Goal: Book appointment/travel/reservation

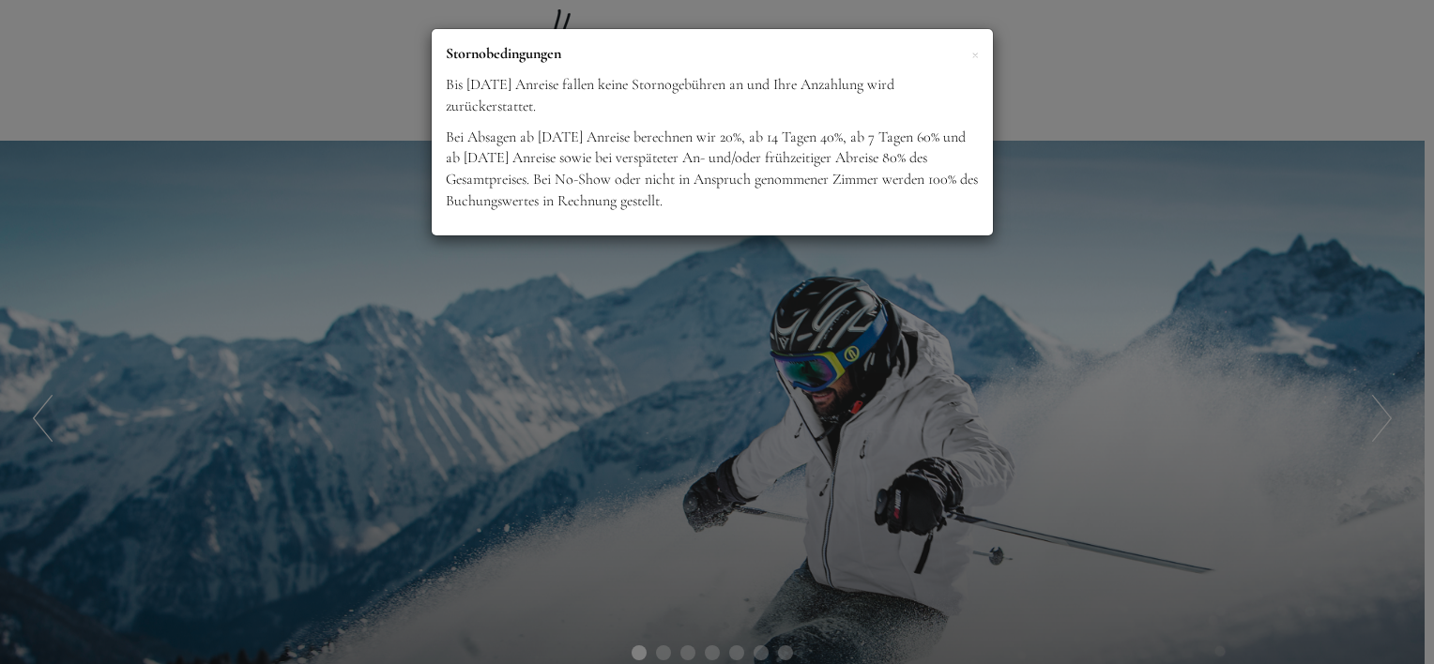
click at [753, 321] on div "× Stornobedingungen Bis [DATE] Anreise fallen keine Stornogebühren an und Ihre …" at bounding box center [717, 332] width 1434 height 664
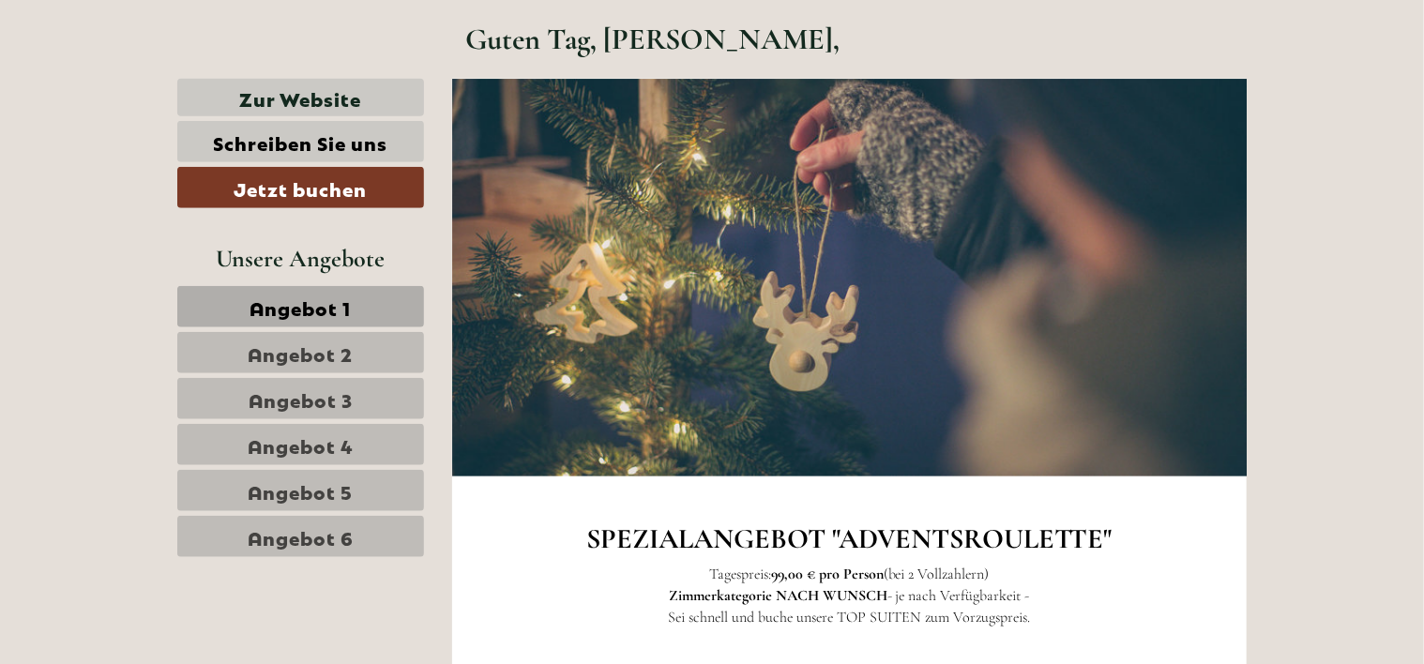
scroll to position [845, 0]
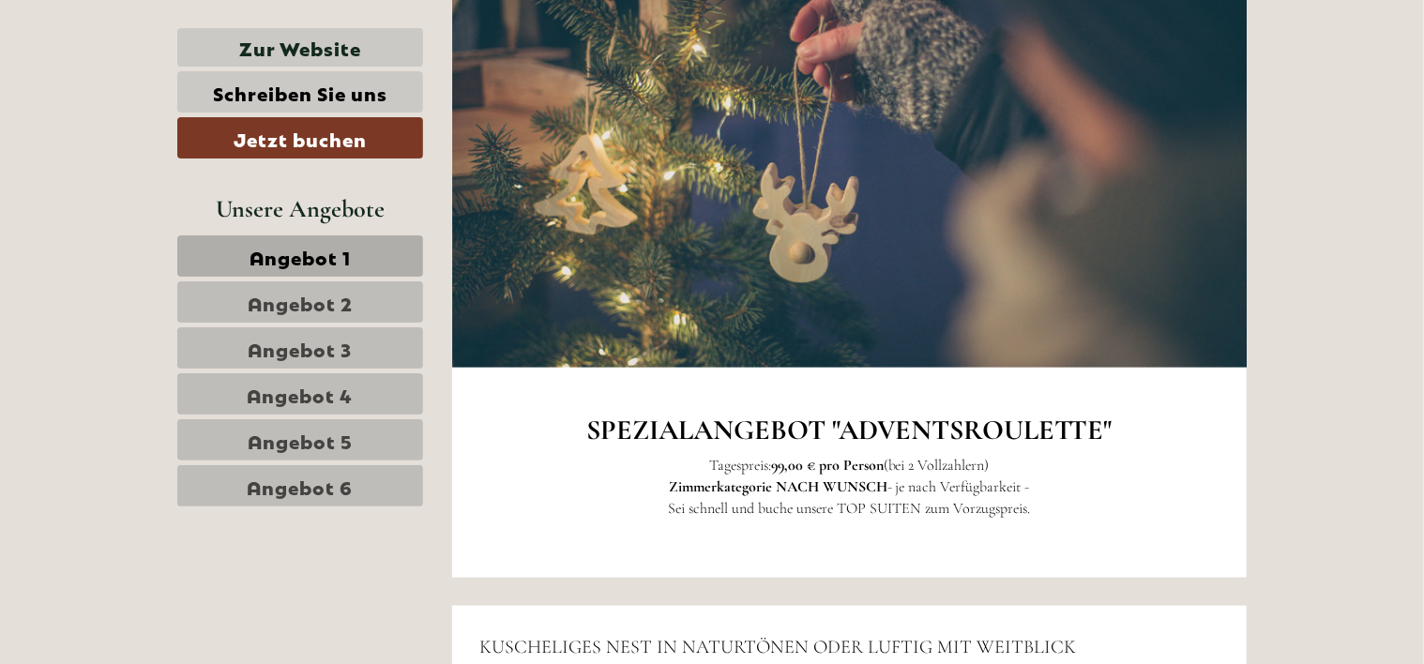
click at [345, 255] on span "Angebot 1" at bounding box center [300, 256] width 101 height 26
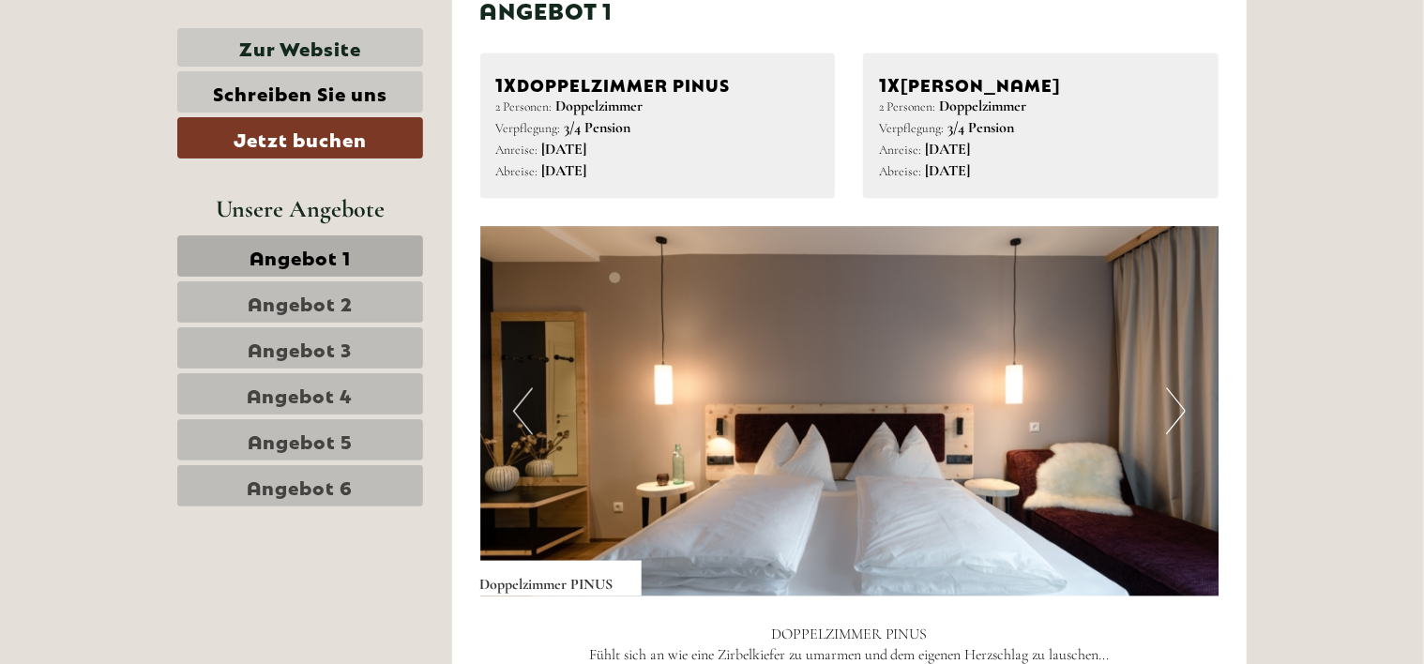
scroll to position [1699, 0]
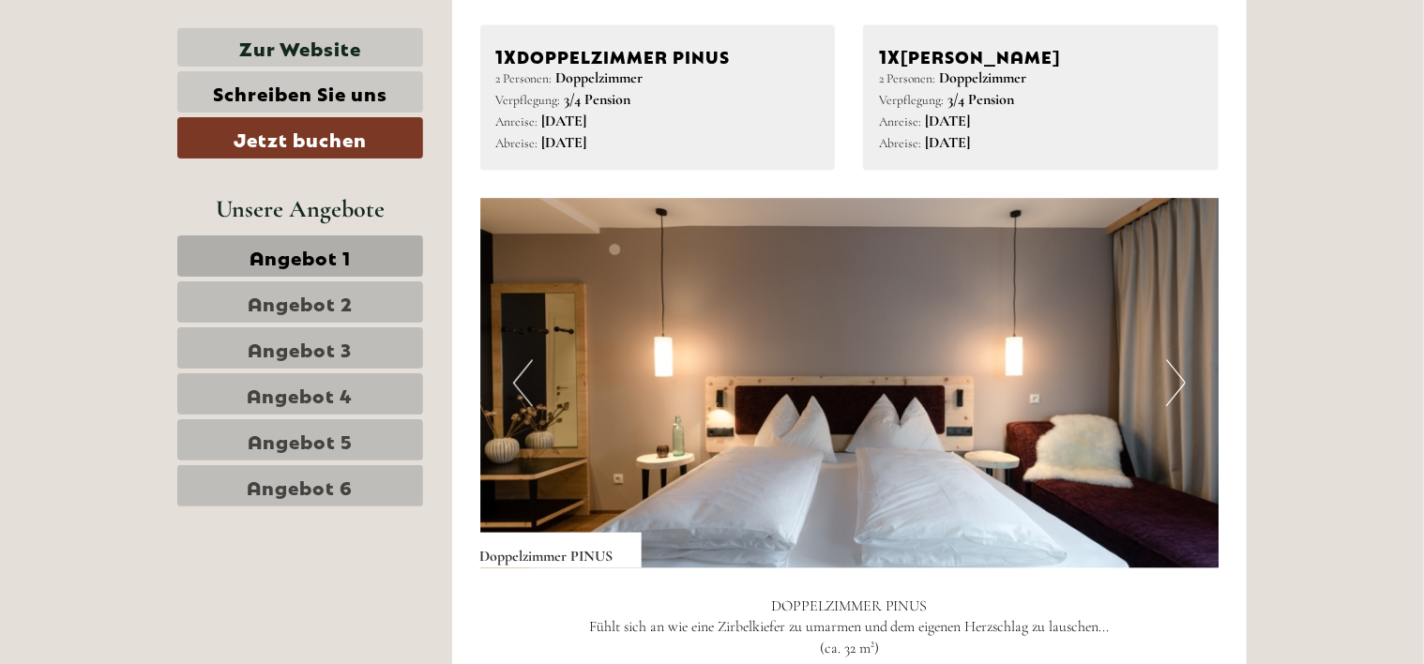
click at [1186, 373] on img at bounding box center [849, 384] width 739 height 370
click at [1177, 376] on button "Next" at bounding box center [1176, 383] width 20 height 47
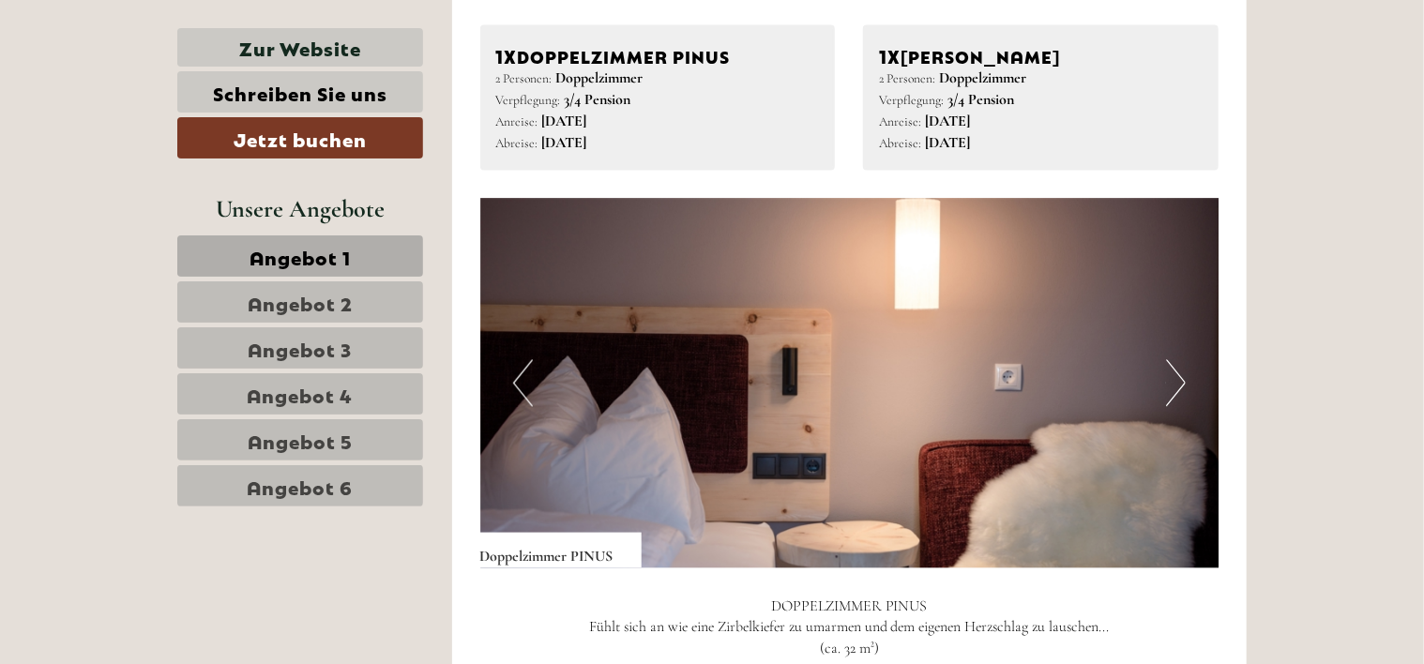
click at [1177, 376] on button "Next" at bounding box center [1176, 383] width 20 height 47
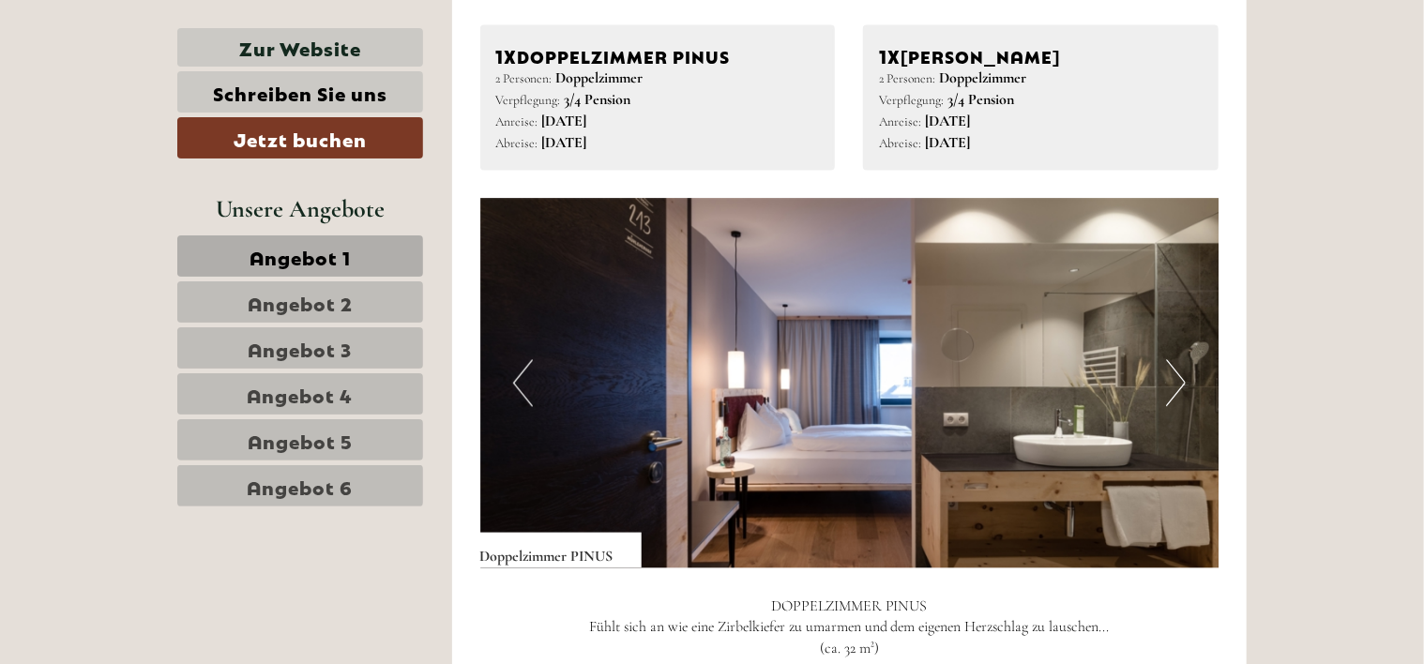
click at [1177, 376] on button "Next" at bounding box center [1176, 383] width 20 height 47
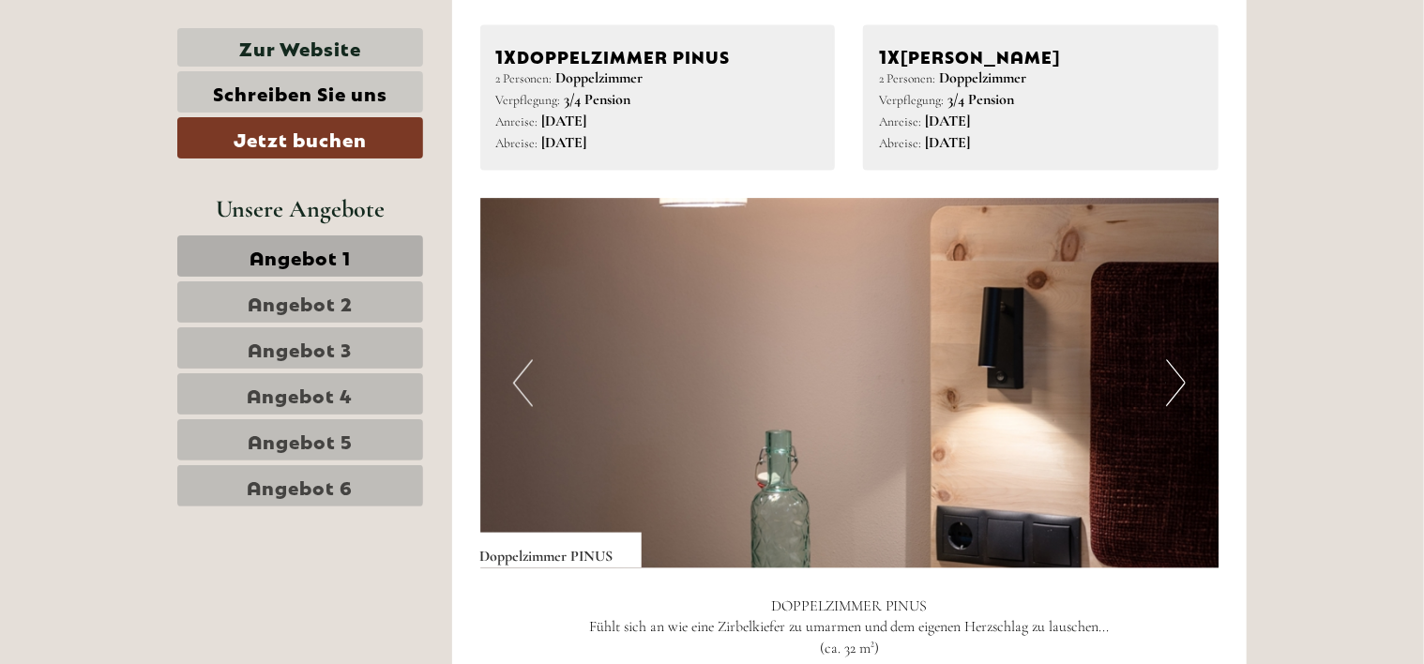
click at [1177, 376] on button "Next" at bounding box center [1176, 383] width 20 height 47
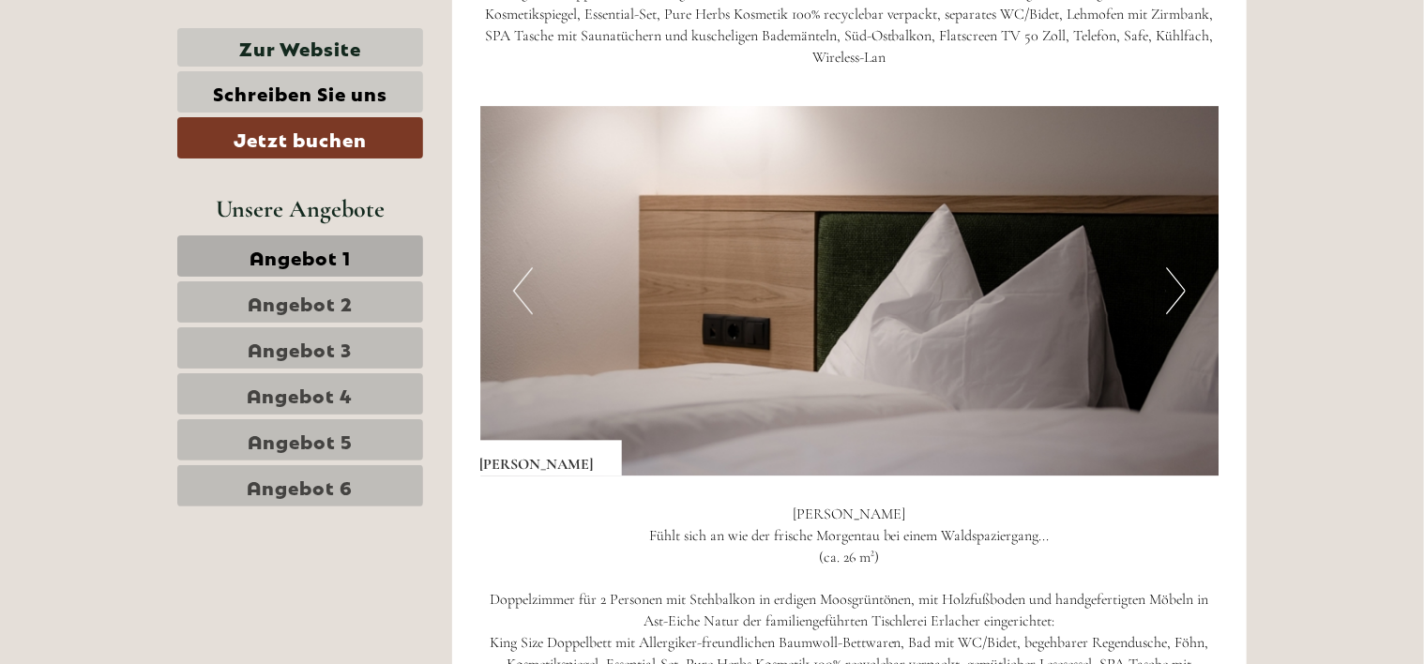
scroll to position [2450, 0]
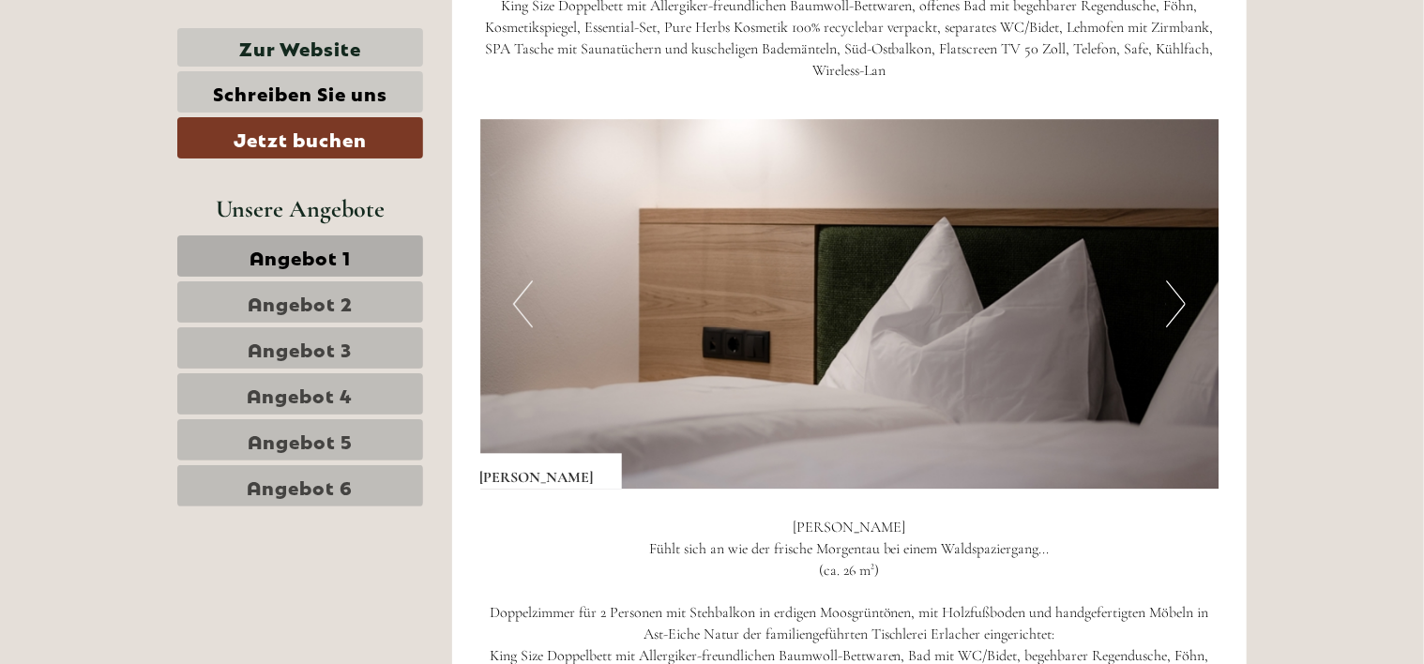
click at [338, 301] on span "Angebot 2" at bounding box center [300, 302] width 105 height 26
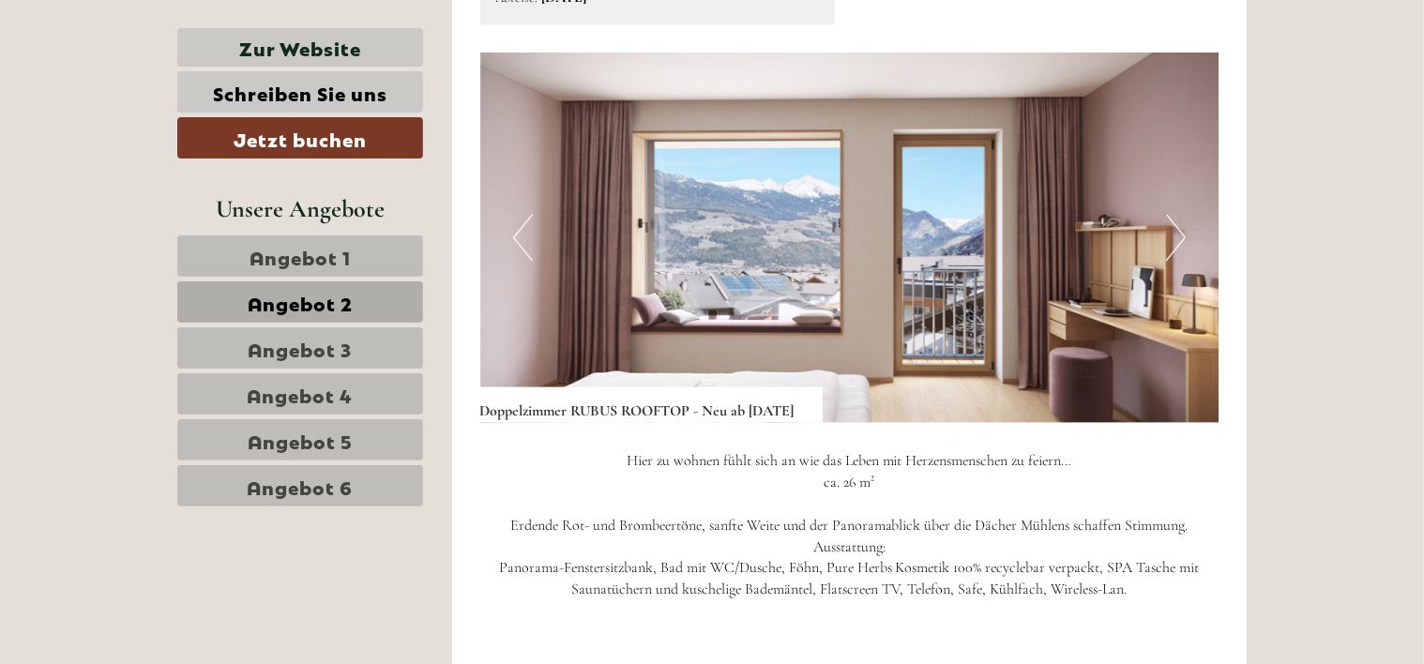
scroll to position [1981, 0]
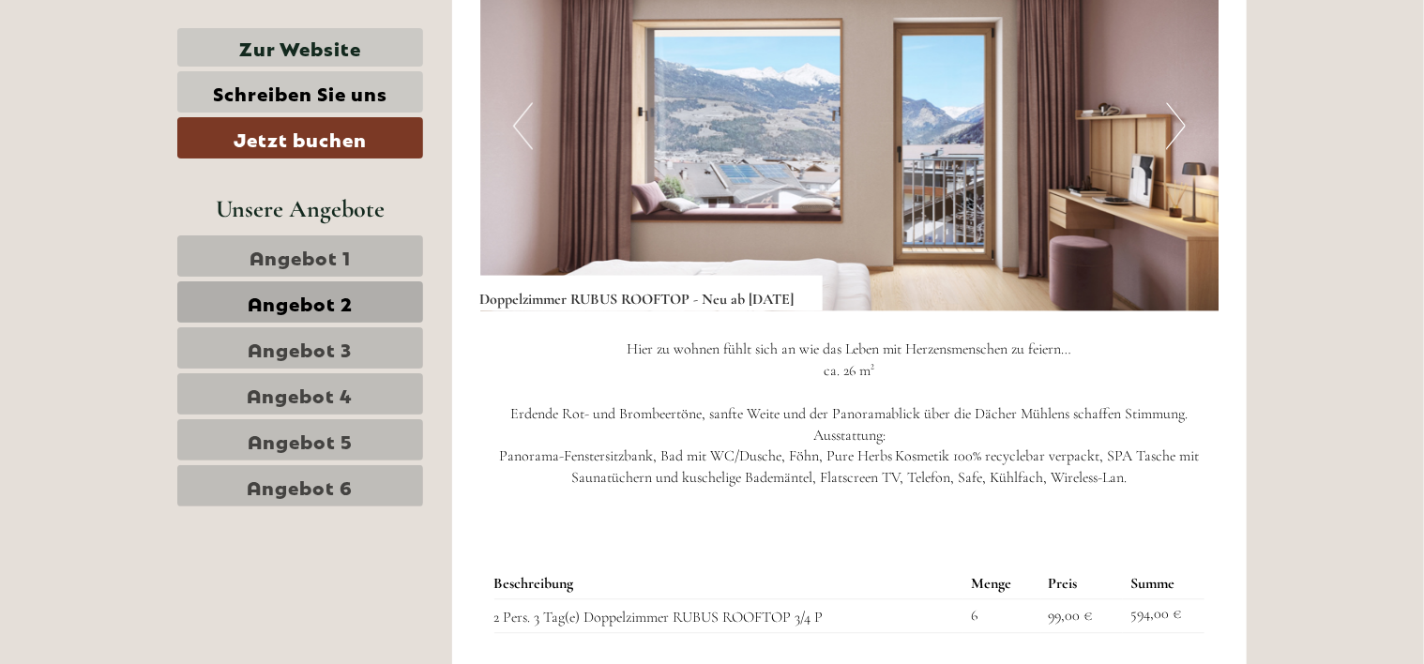
click at [1166, 142] on button "Next" at bounding box center [1176, 125] width 20 height 47
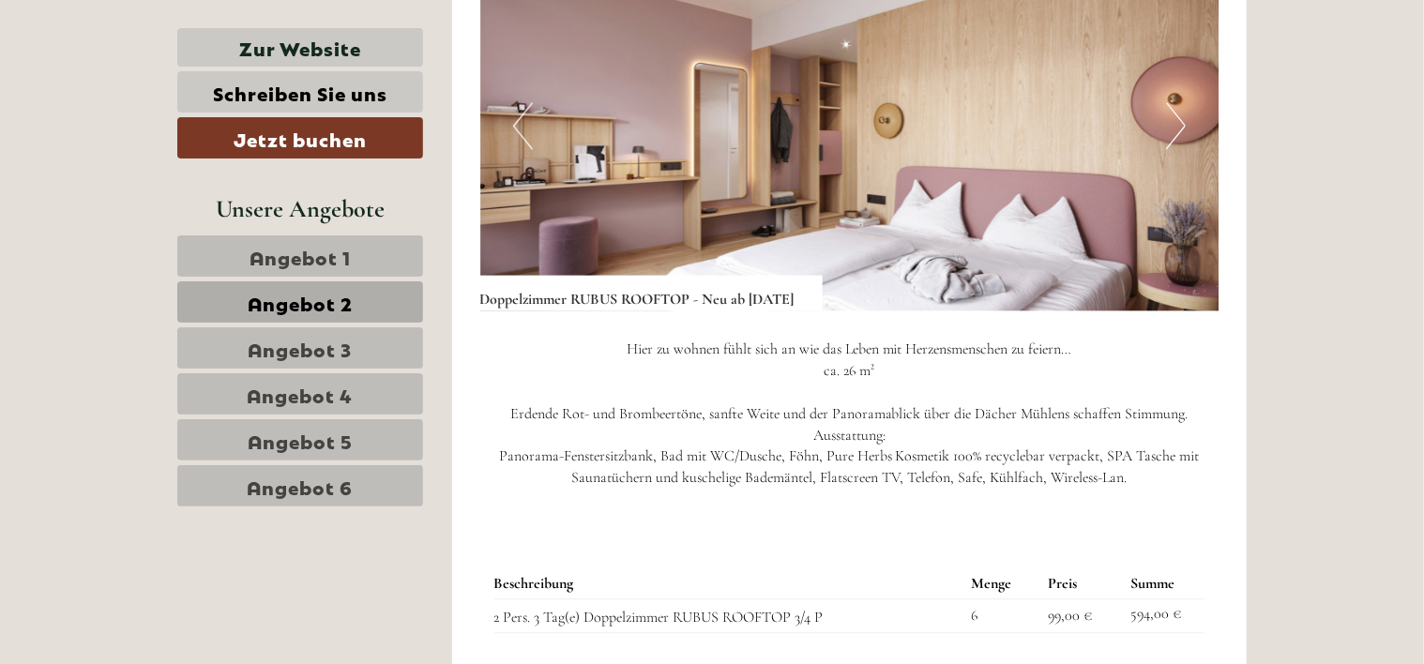
click at [1166, 142] on button "Next" at bounding box center [1176, 125] width 20 height 47
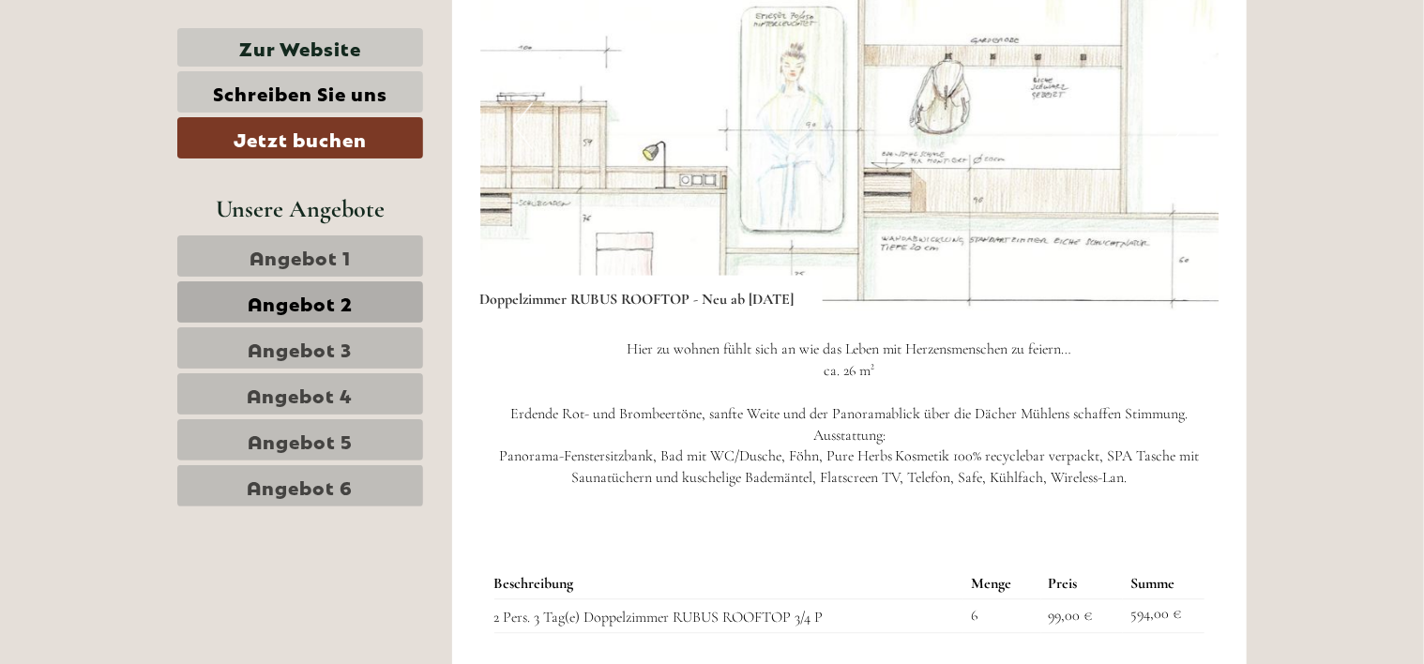
click at [1166, 142] on button "Next" at bounding box center [1176, 125] width 20 height 47
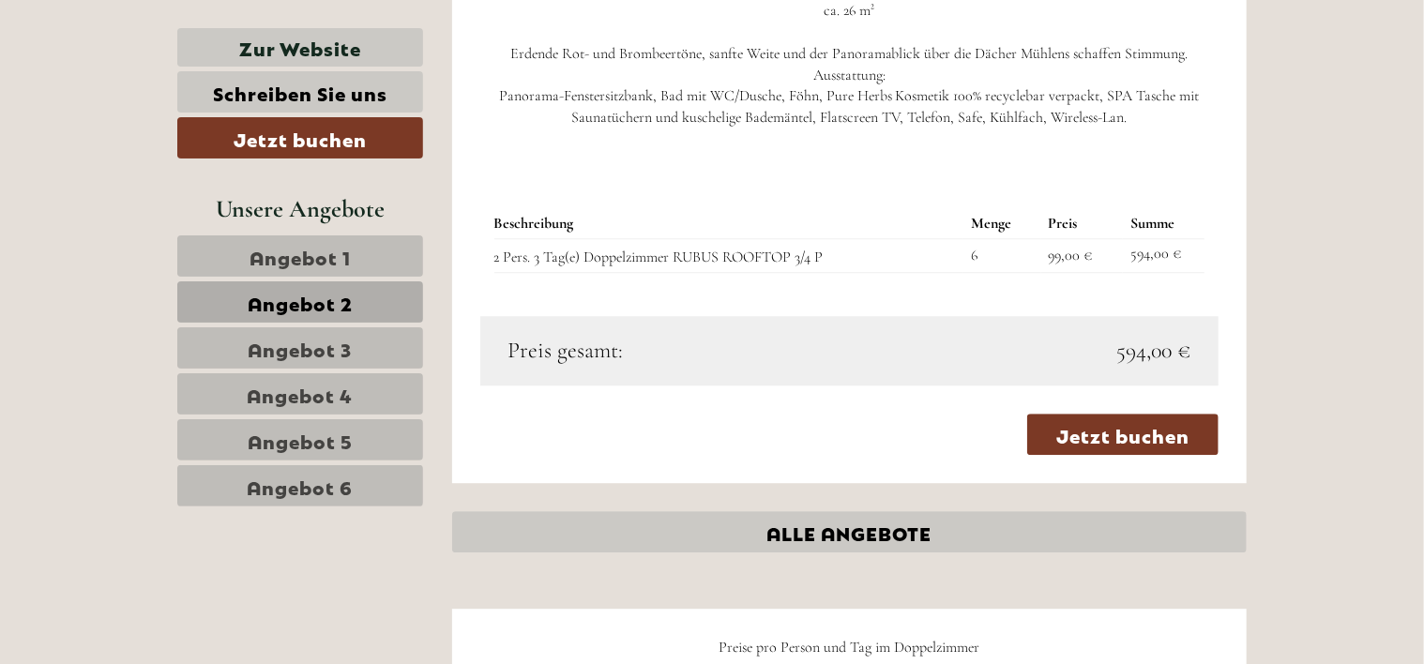
scroll to position [2356, 0]
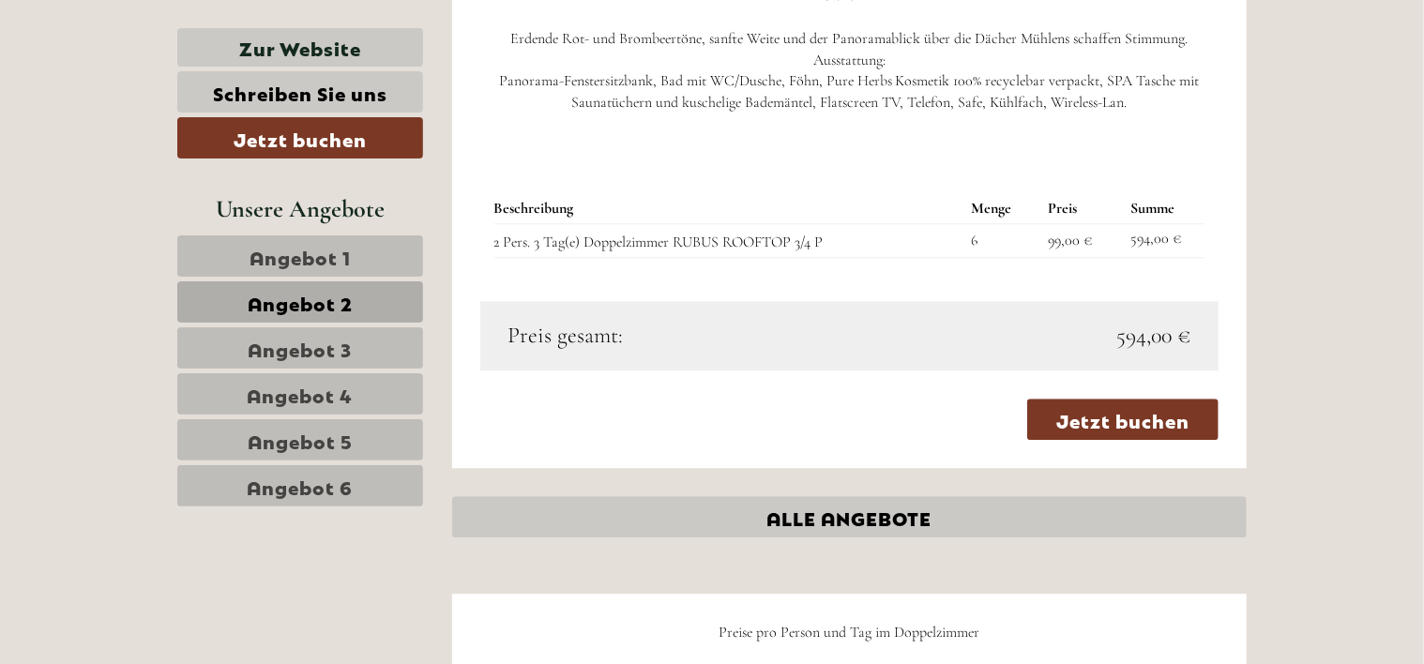
click at [317, 338] on span "Angebot 3" at bounding box center [301, 348] width 104 height 26
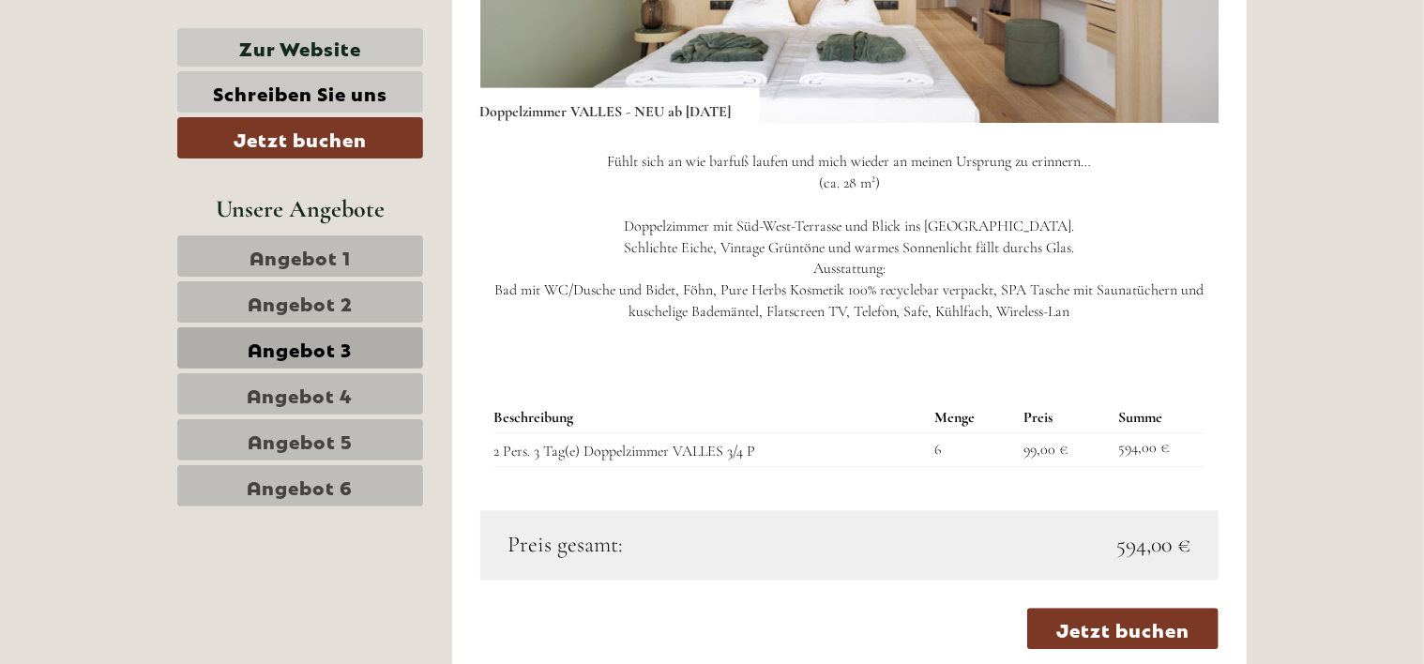
scroll to position [1793, 0]
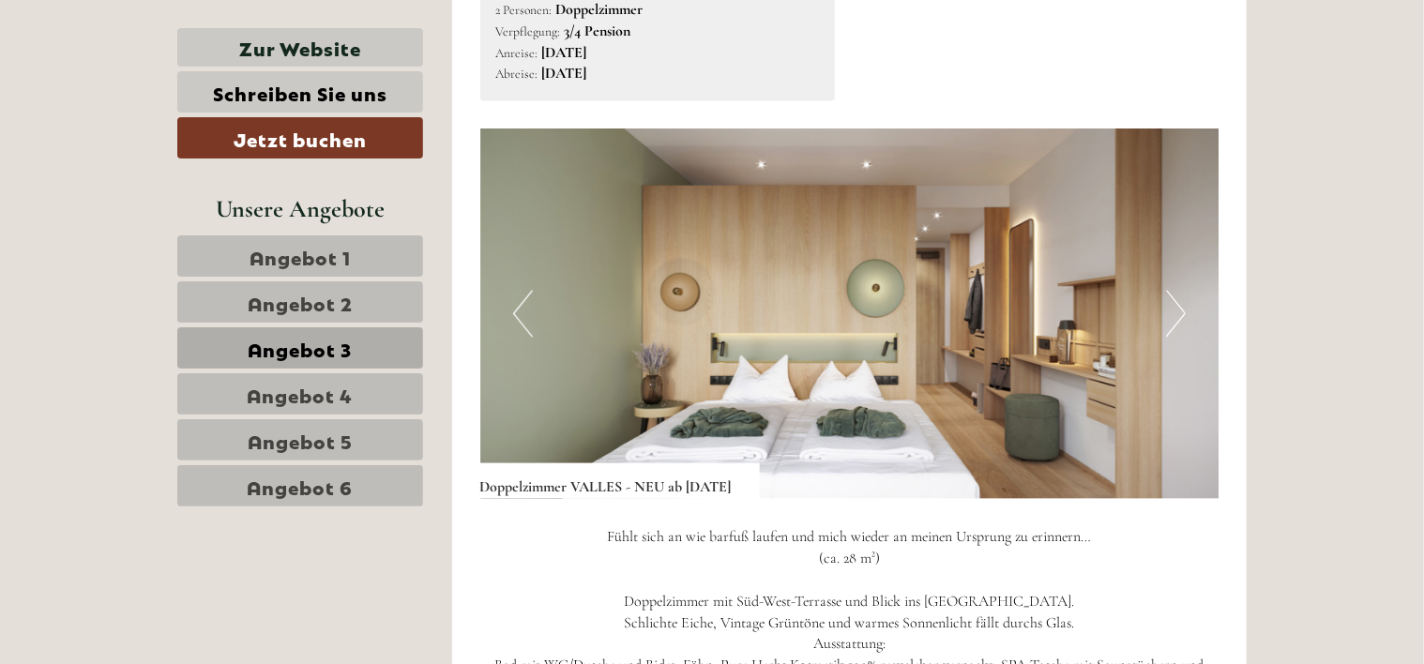
click at [1170, 313] on button "Next" at bounding box center [1176, 313] width 20 height 47
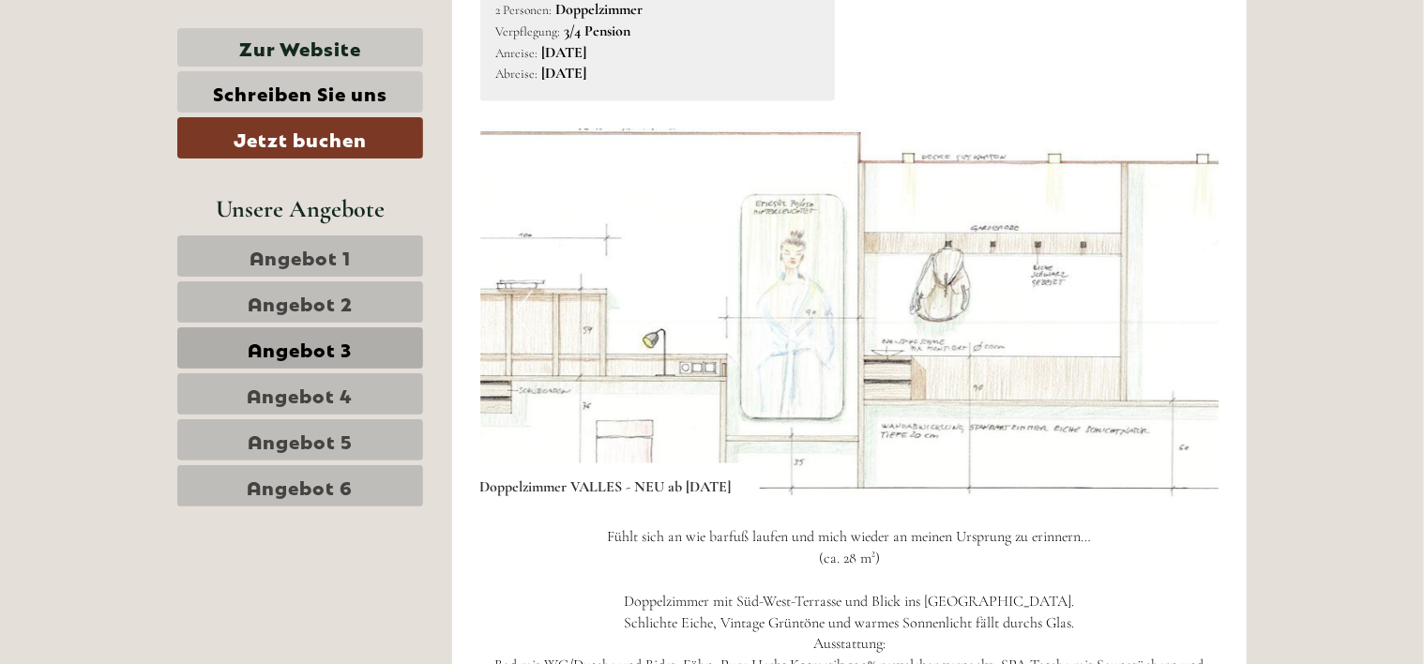
click at [1170, 313] on button "Next" at bounding box center [1176, 313] width 20 height 47
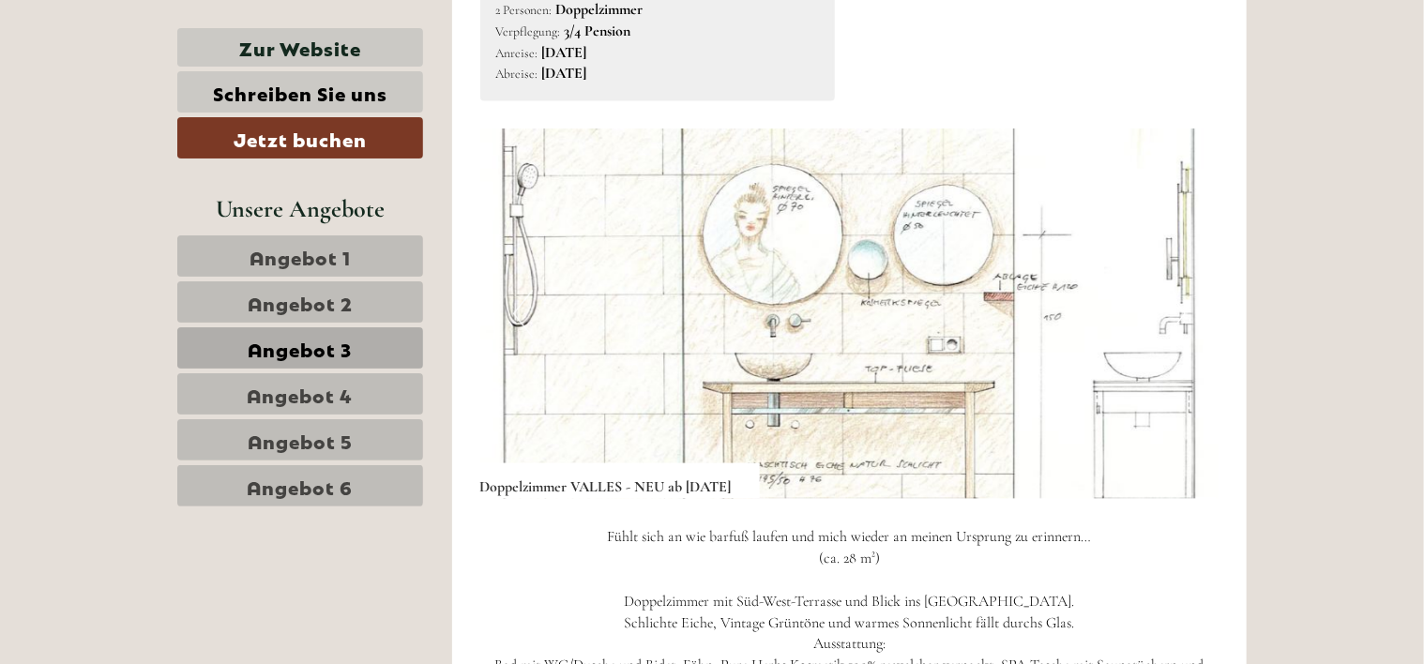
click at [266, 391] on span "Angebot 4" at bounding box center [301, 394] width 106 height 26
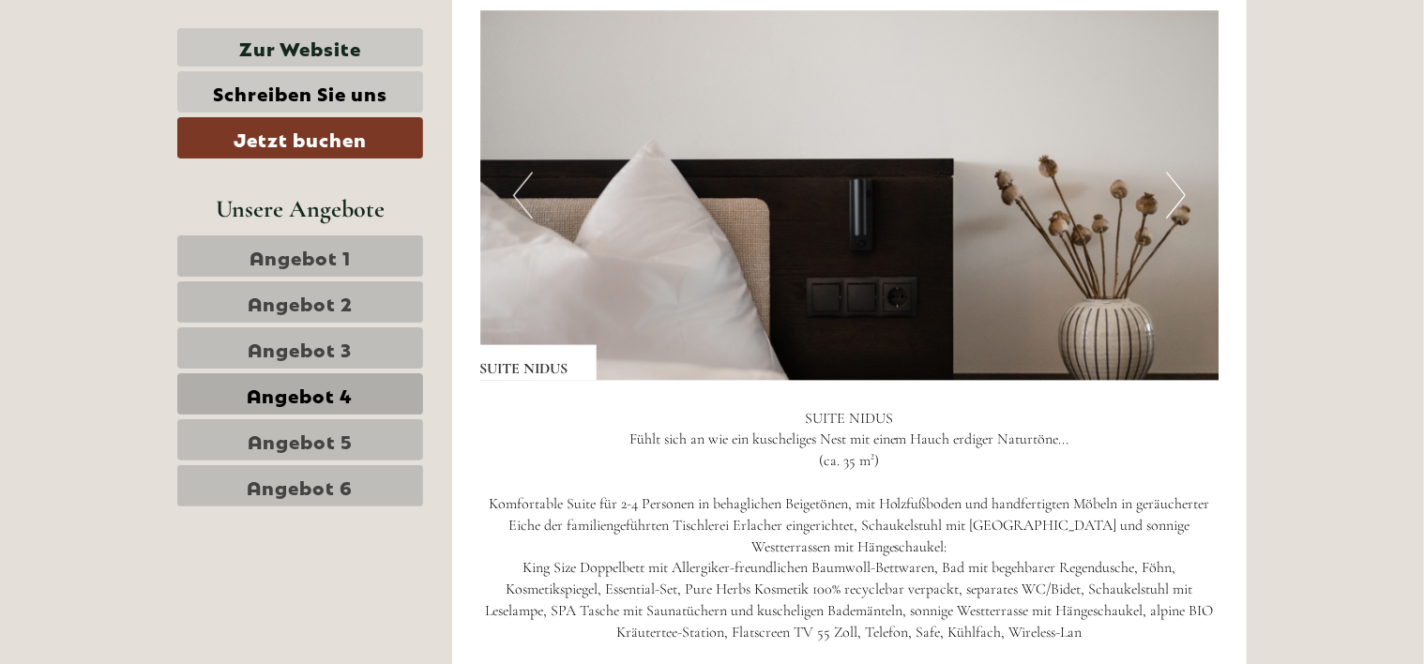
scroll to position [1887, 0]
click at [1186, 184] on img at bounding box center [849, 196] width 739 height 370
click at [1186, 200] on button "Next" at bounding box center [1176, 196] width 20 height 47
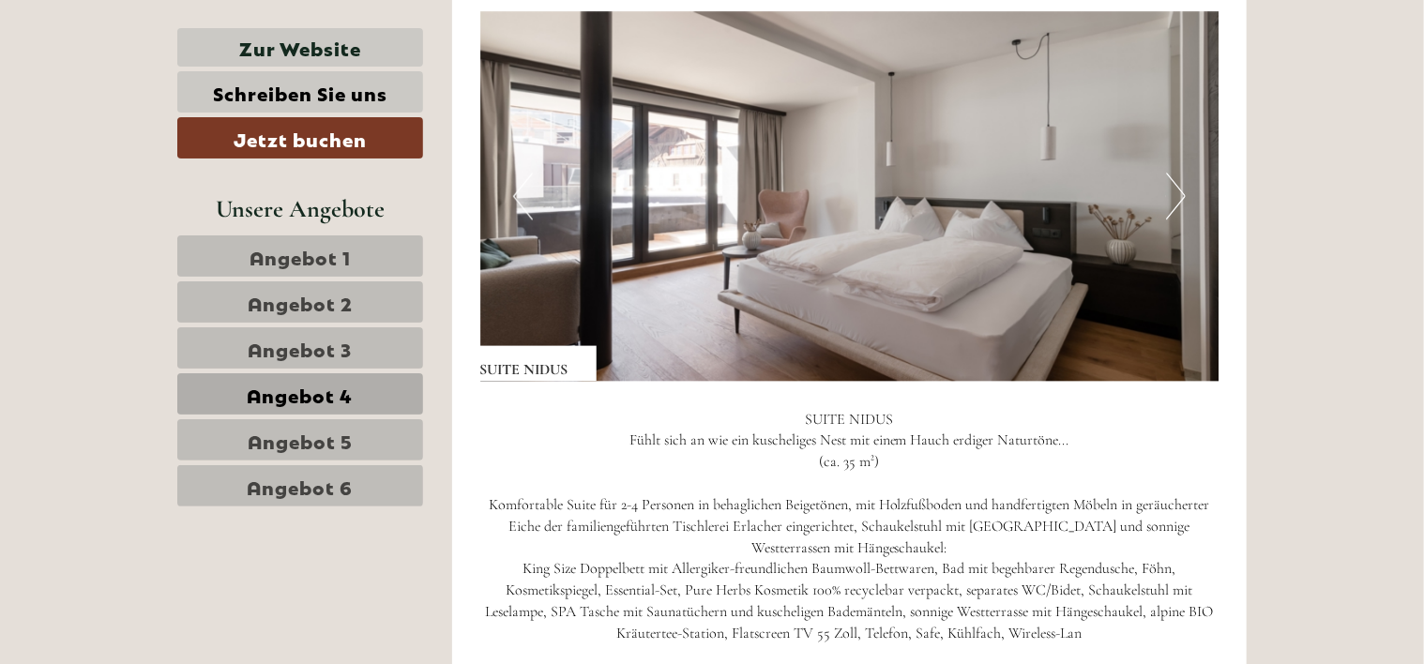
click at [1186, 200] on button "Next" at bounding box center [1176, 196] width 20 height 47
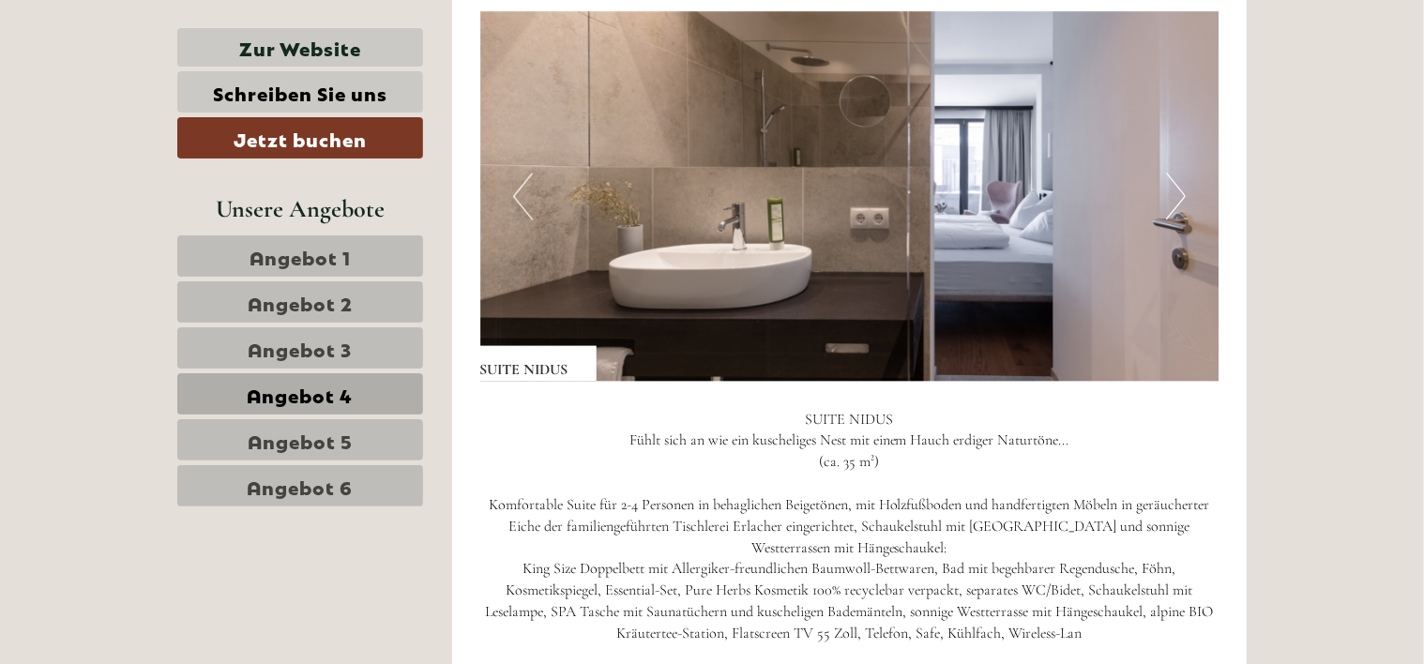
click at [1186, 200] on button "Next" at bounding box center [1176, 196] width 20 height 47
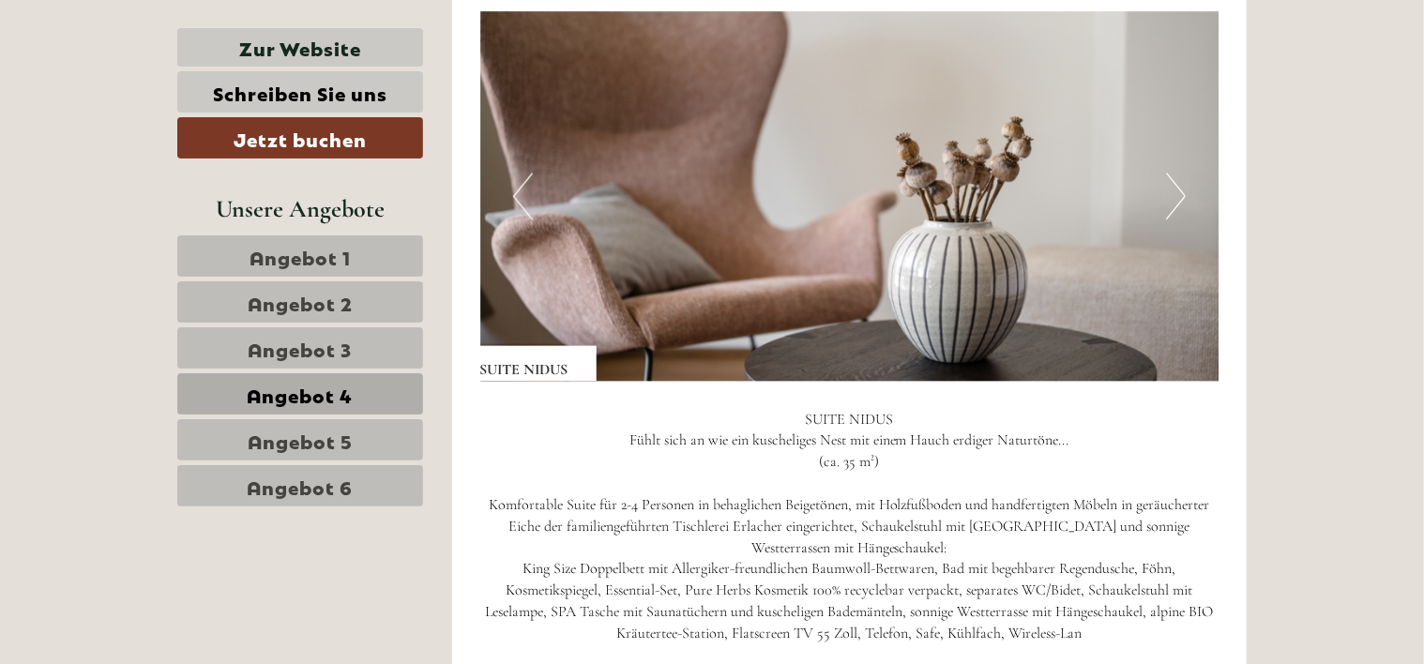
click at [1186, 200] on button "Next" at bounding box center [1176, 196] width 20 height 47
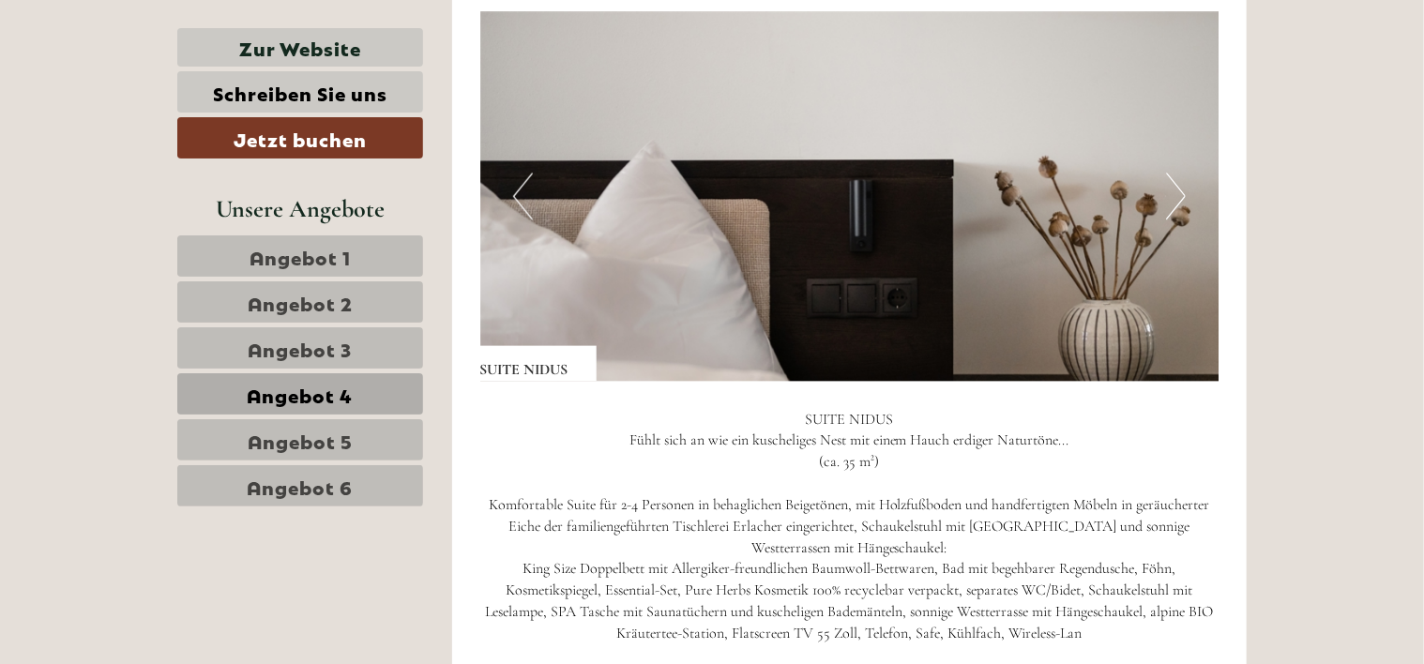
click at [1186, 200] on button "Next" at bounding box center [1176, 196] width 20 height 47
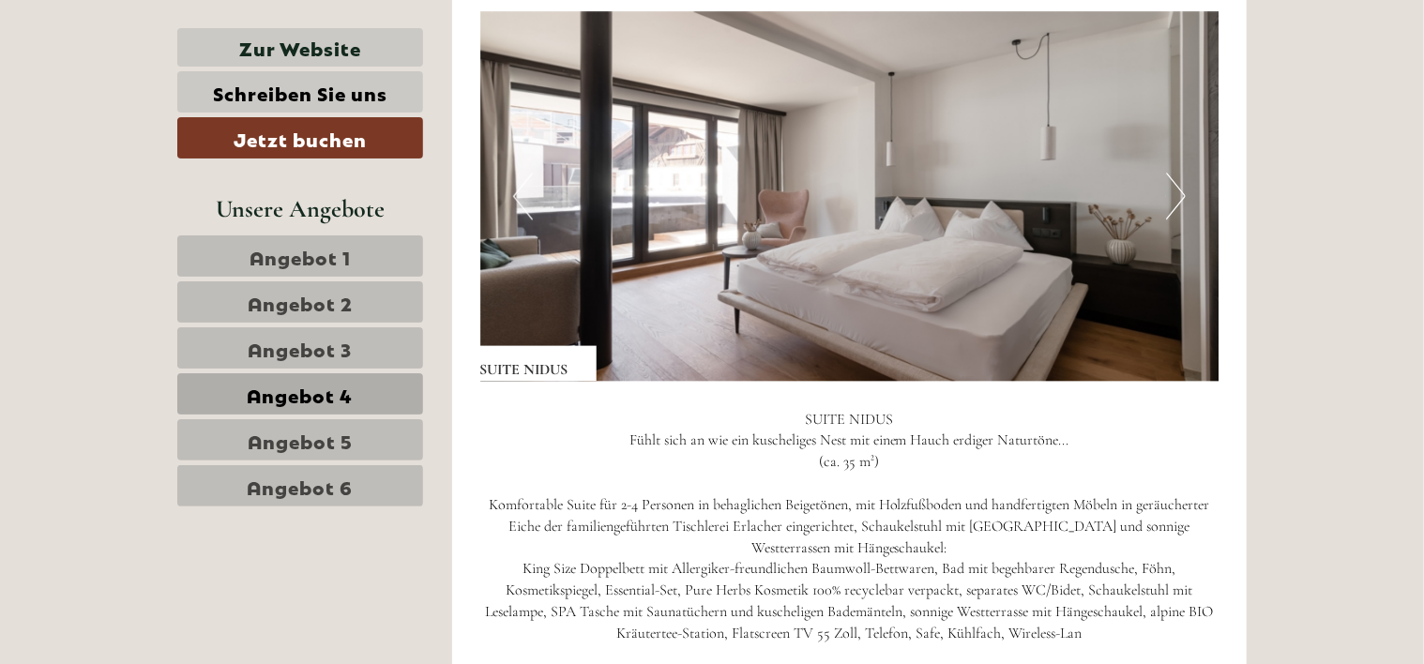
click at [351, 434] on span "Angebot 5" at bounding box center [300, 440] width 105 height 26
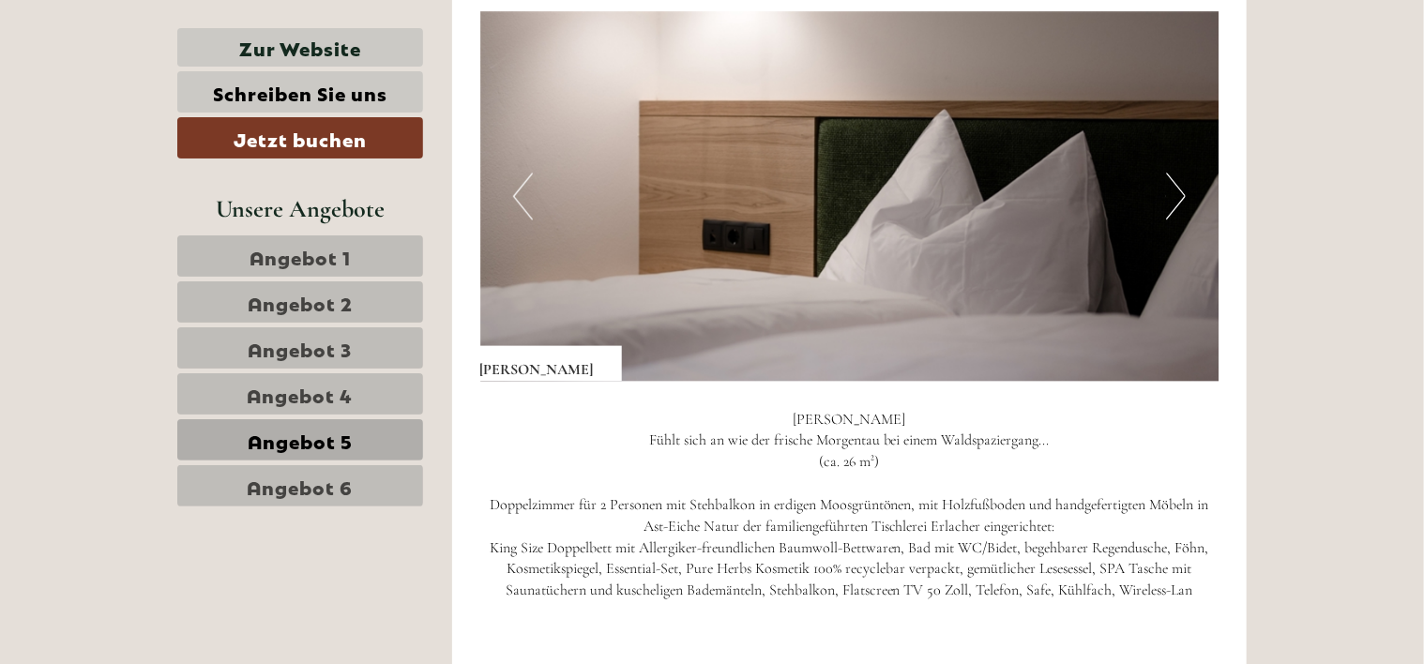
scroll to position [1606, 0]
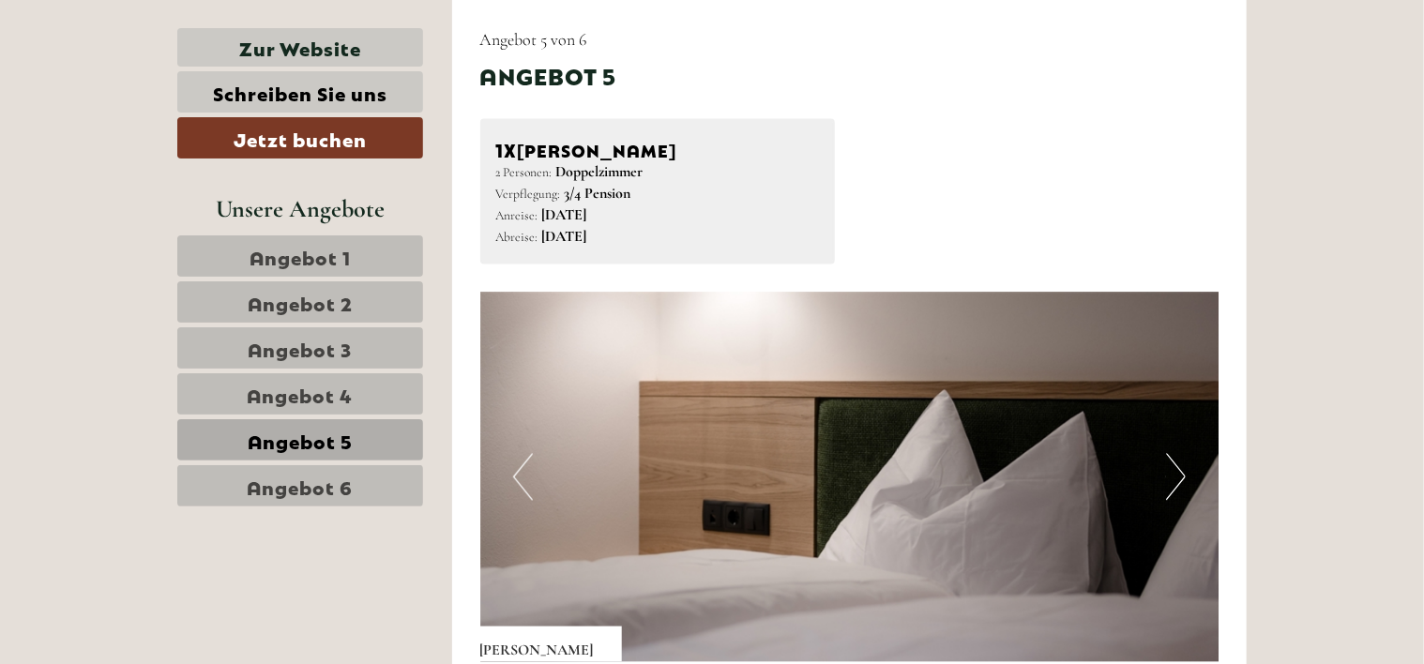
click at [1179, 472] on button "Next" at bounding box center [1176, 477] width 20 height 47
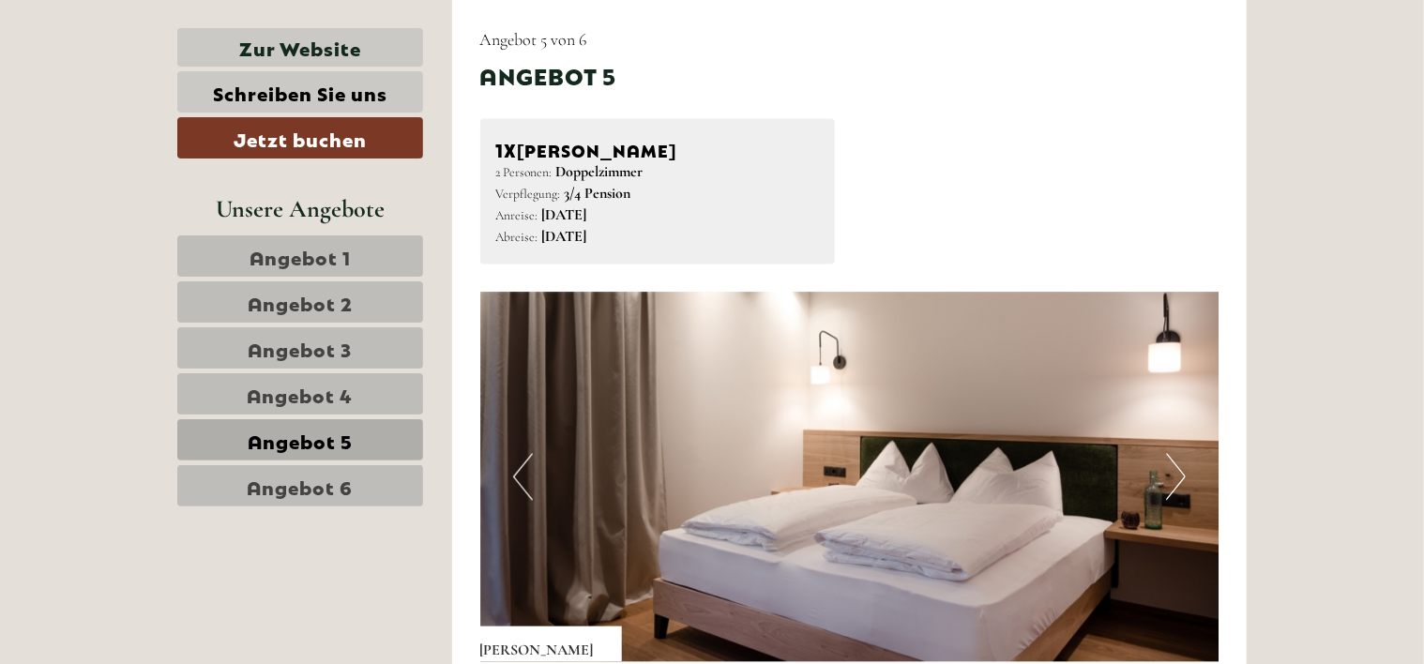
click at [1179, 472] on button "Next" at bounding box center [1176, 477] width 20 height 47
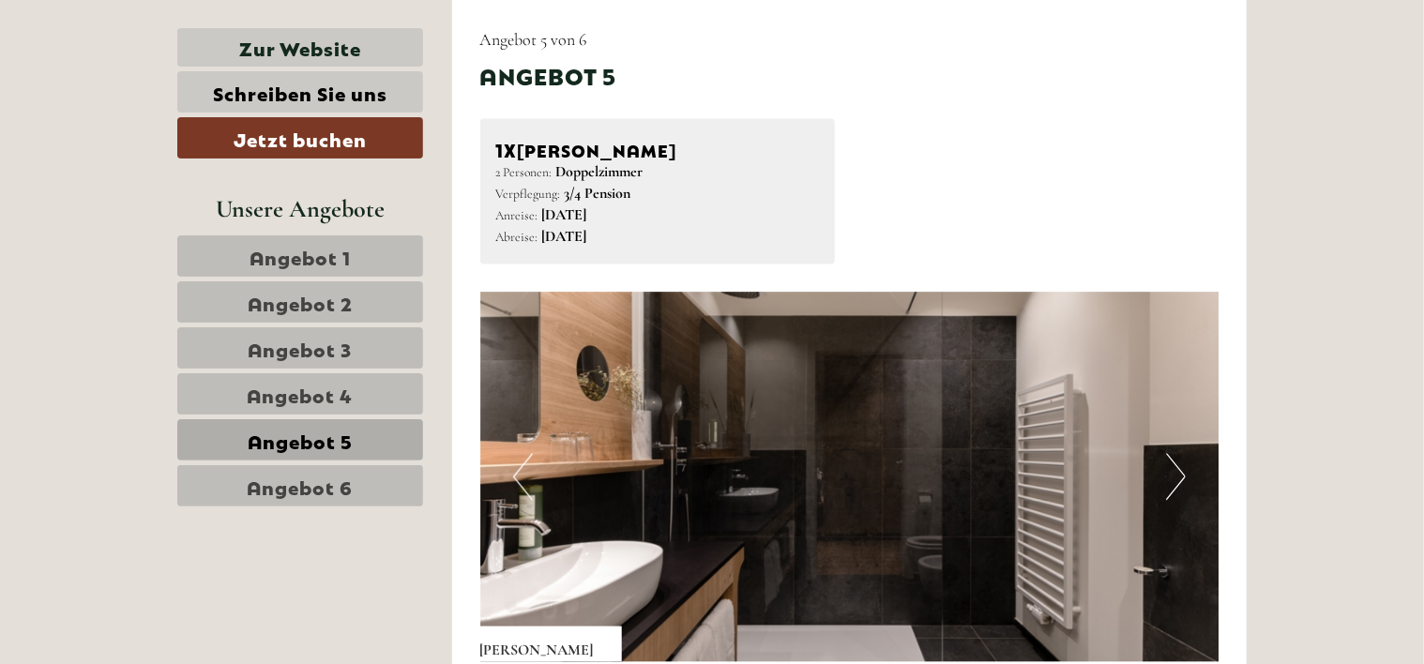
click at [1179, 472] on button "Next" at bounding box center [1176, 477] width 20 height 47
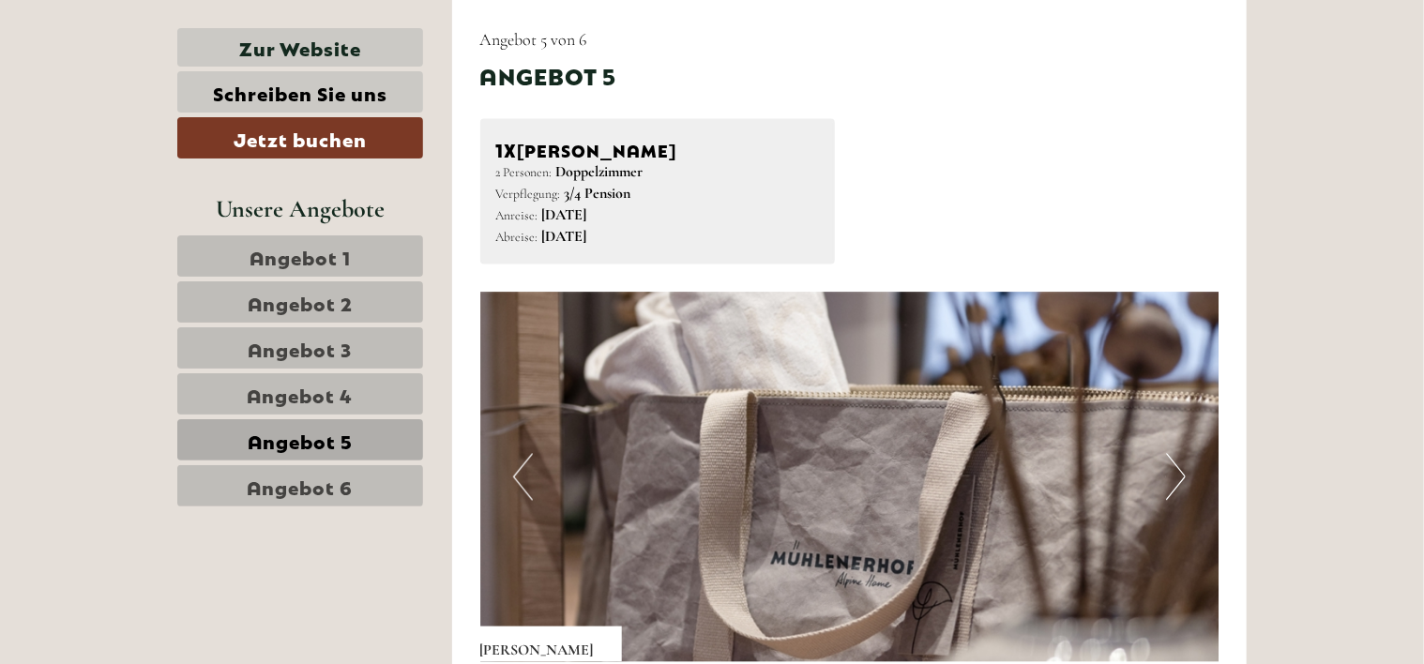
click at [1179, 472] on button "Next" at bounding box center [1176, 477] width 20 height 47
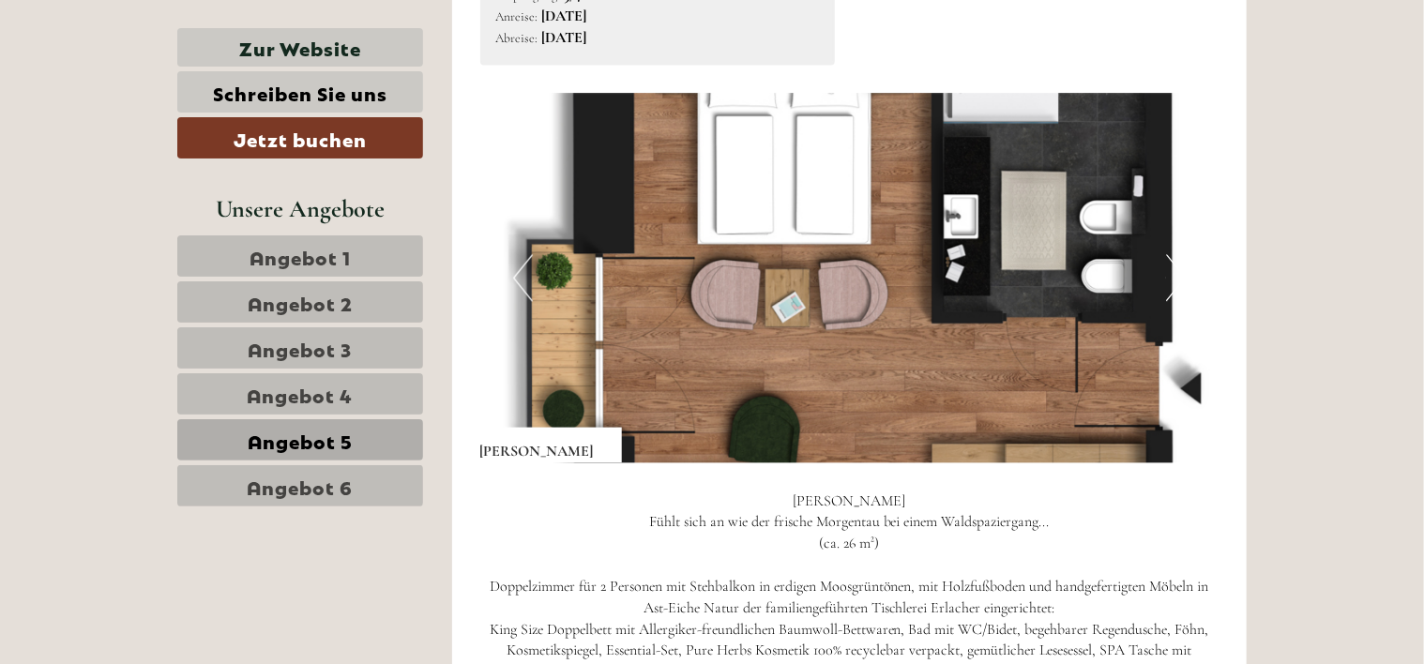
scroll to position [1887, 0]
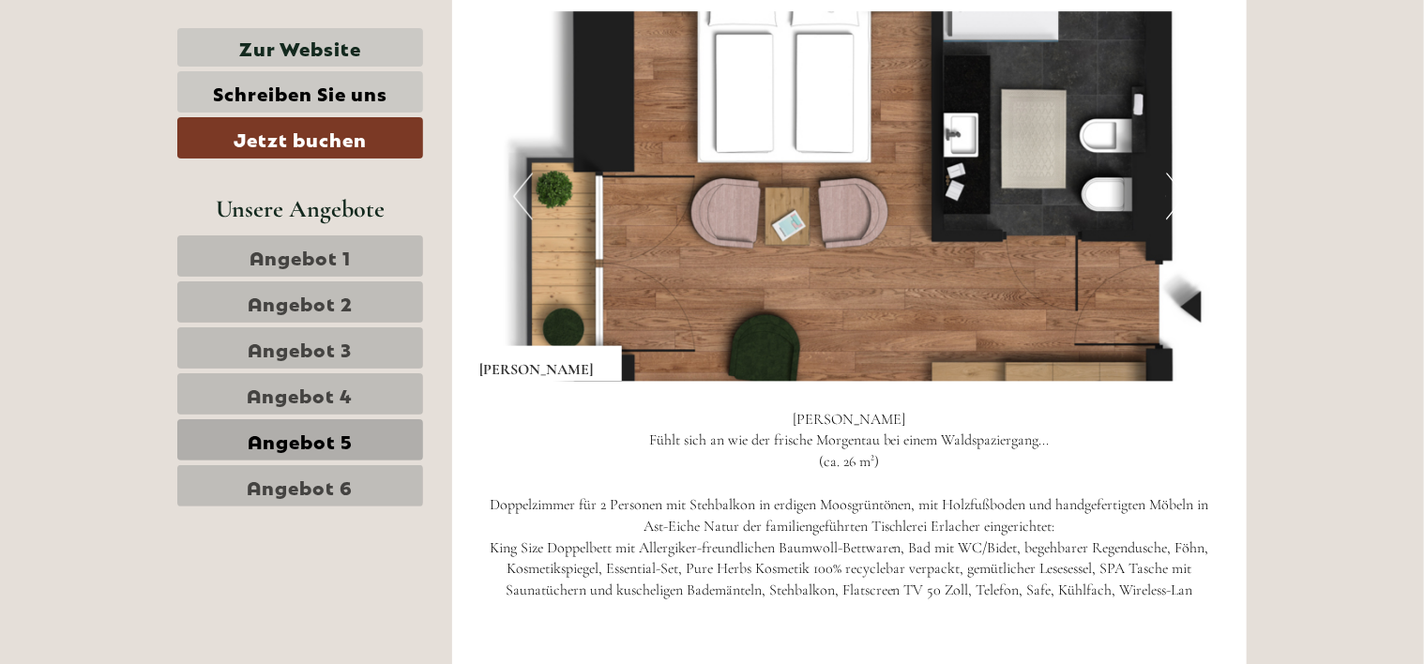
click at [345, 480] on span "Angebot 6" at bounding box center [301, 486] width 106 height 26
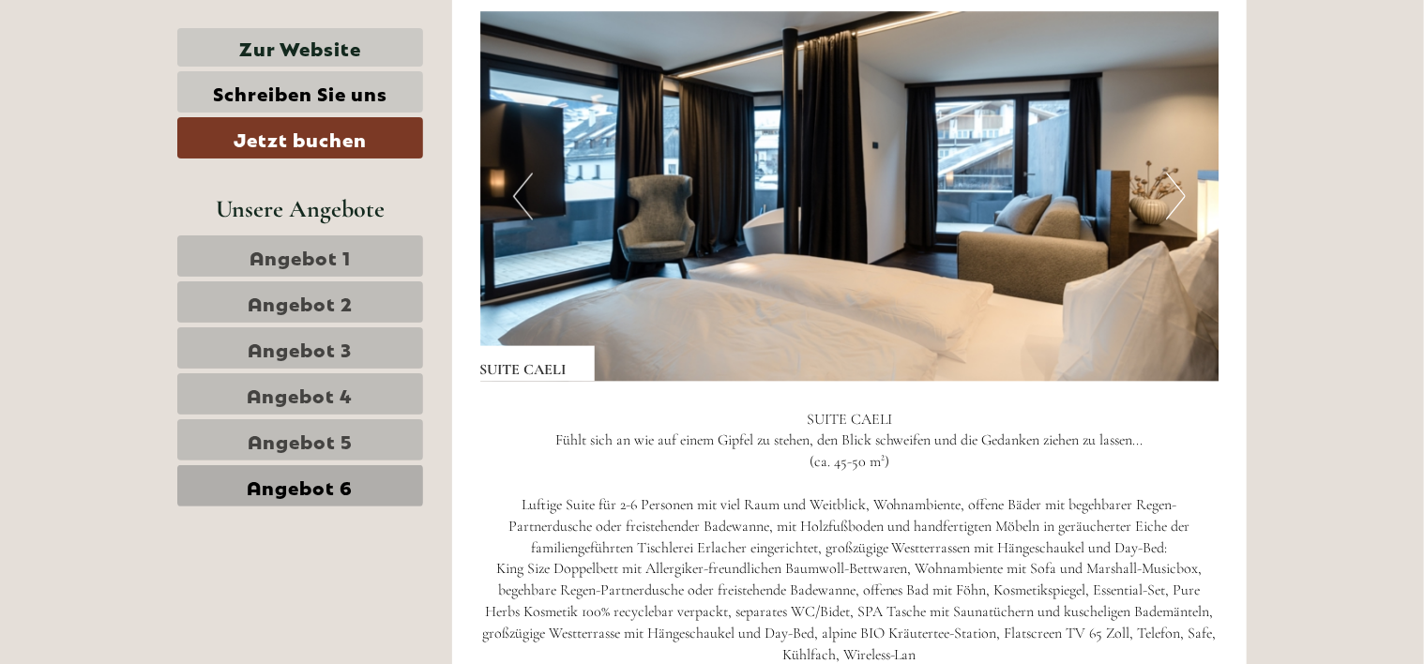
scroll to position [1606, 0]
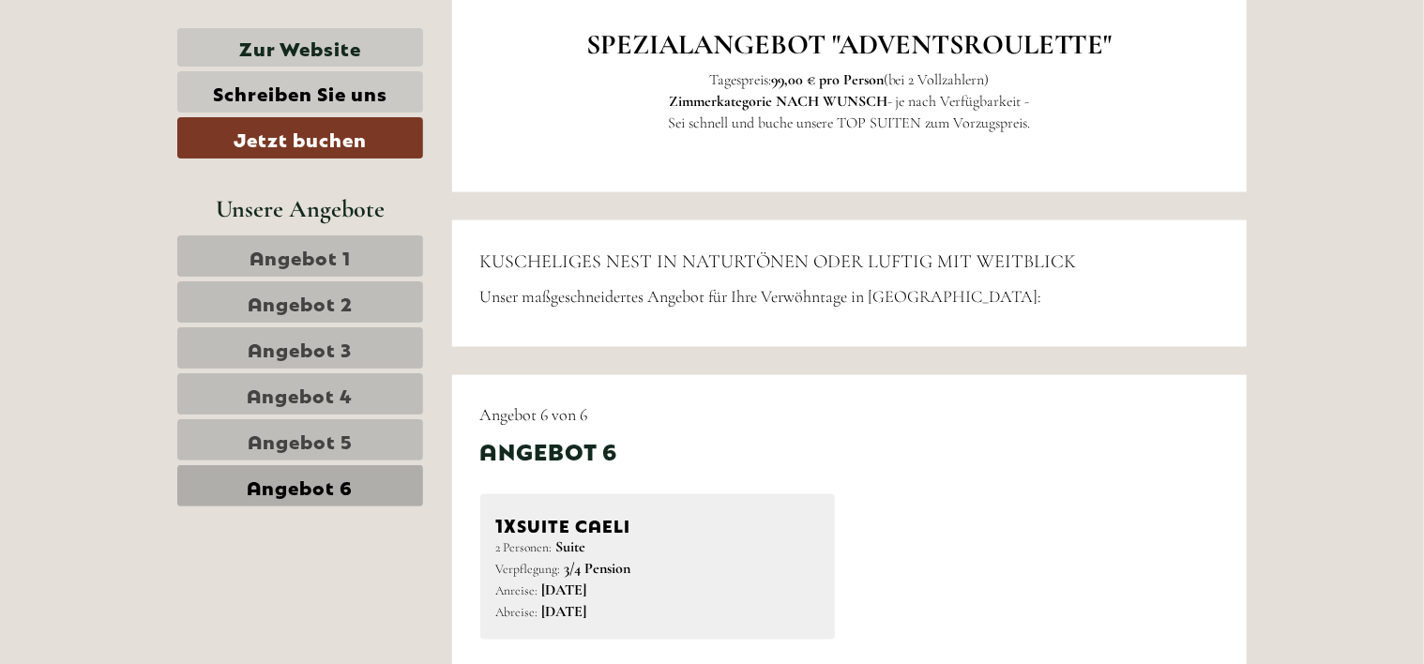
click at [379, 285] on link "Angebot 2" at bounding box center [300, 302] width 246 height 41
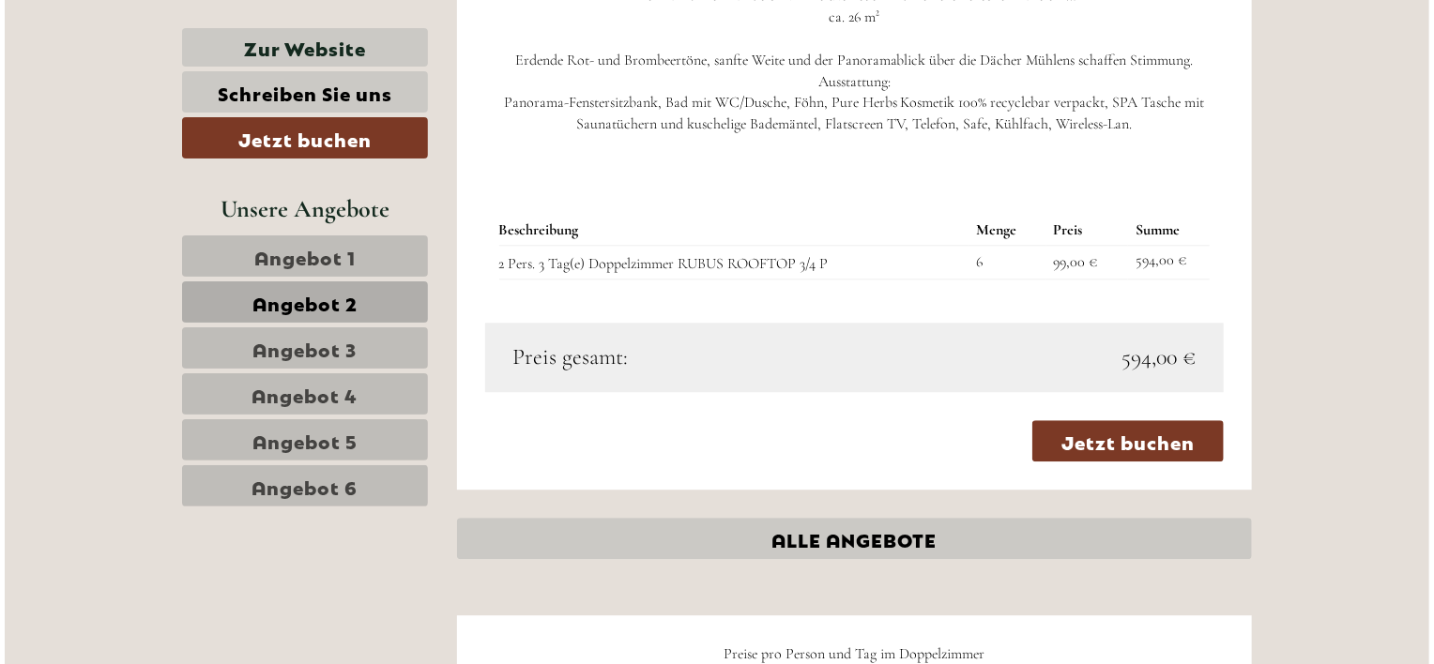
scroll to position [2356, 0]
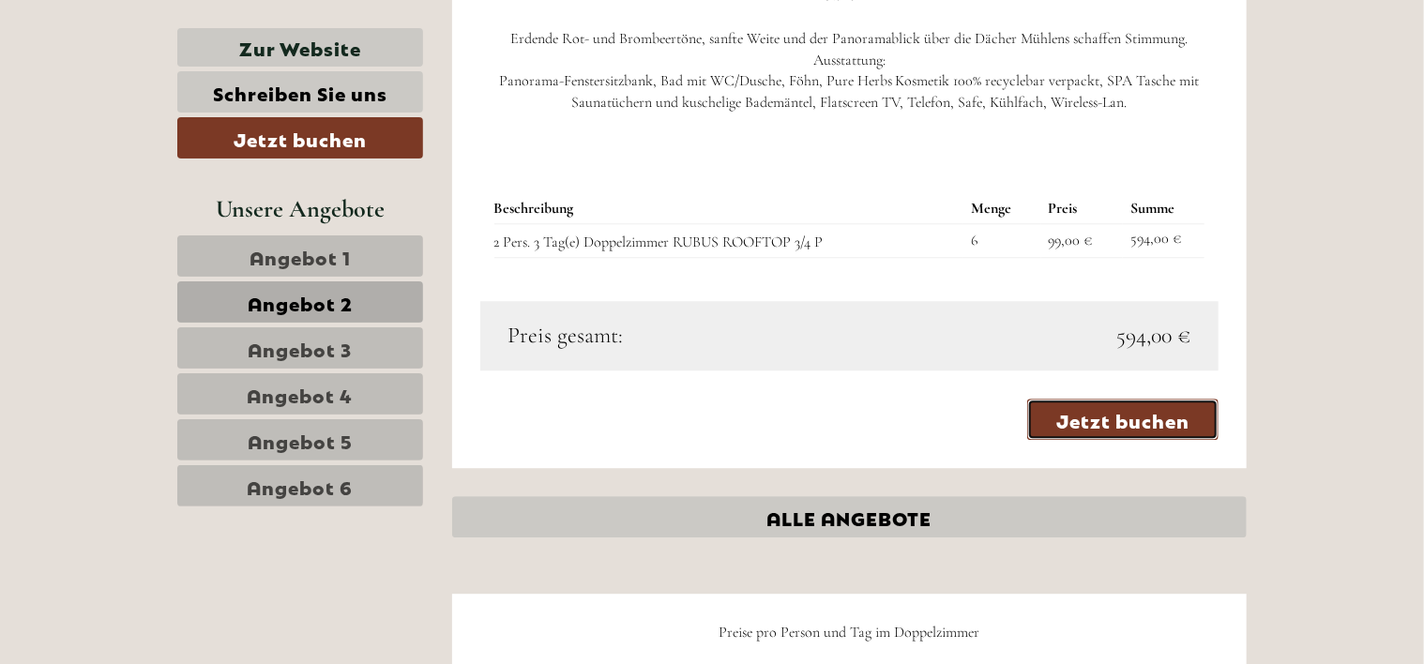
click at [1119, 418] on link "Jetzt buchen" at bounding box center [1123, 419] width 191 height 41
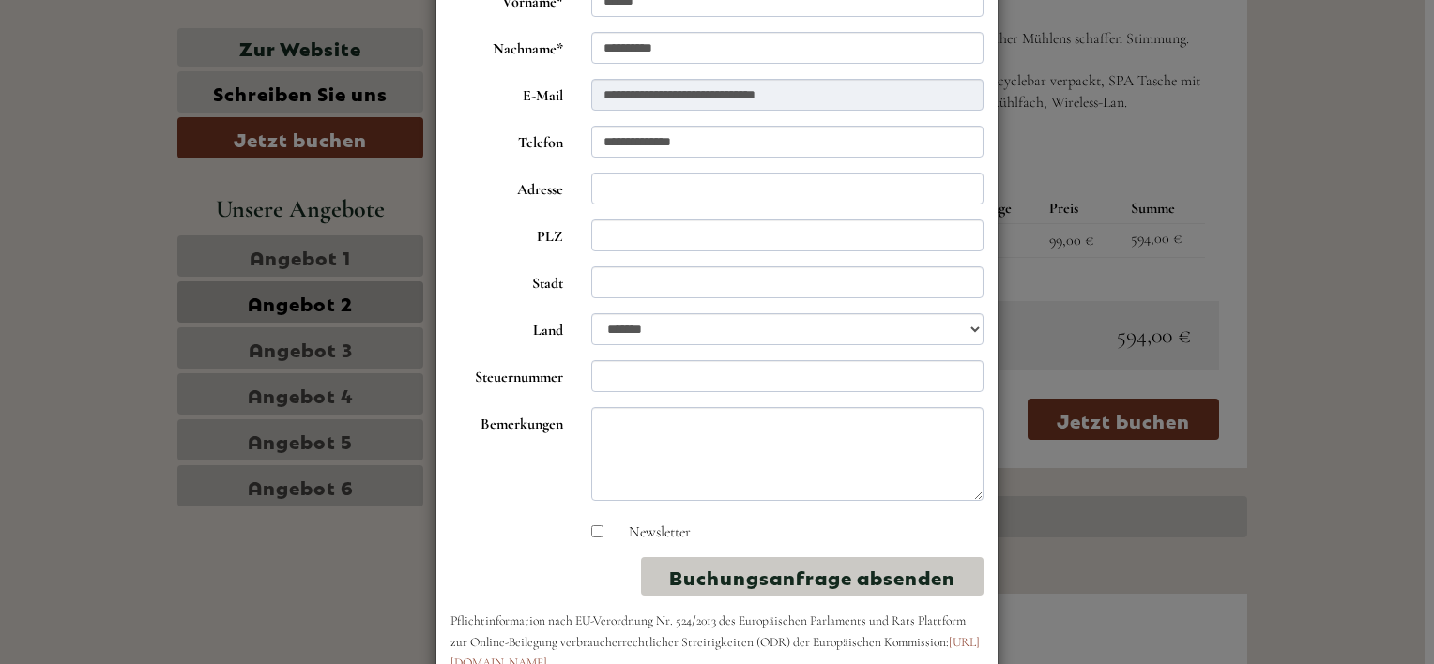
scroll to position [188, 0]
click at [620, 420] on textarea "Bemerkungen" at bounding box center [787, 453] width 393 height 94
type textarea "**********"
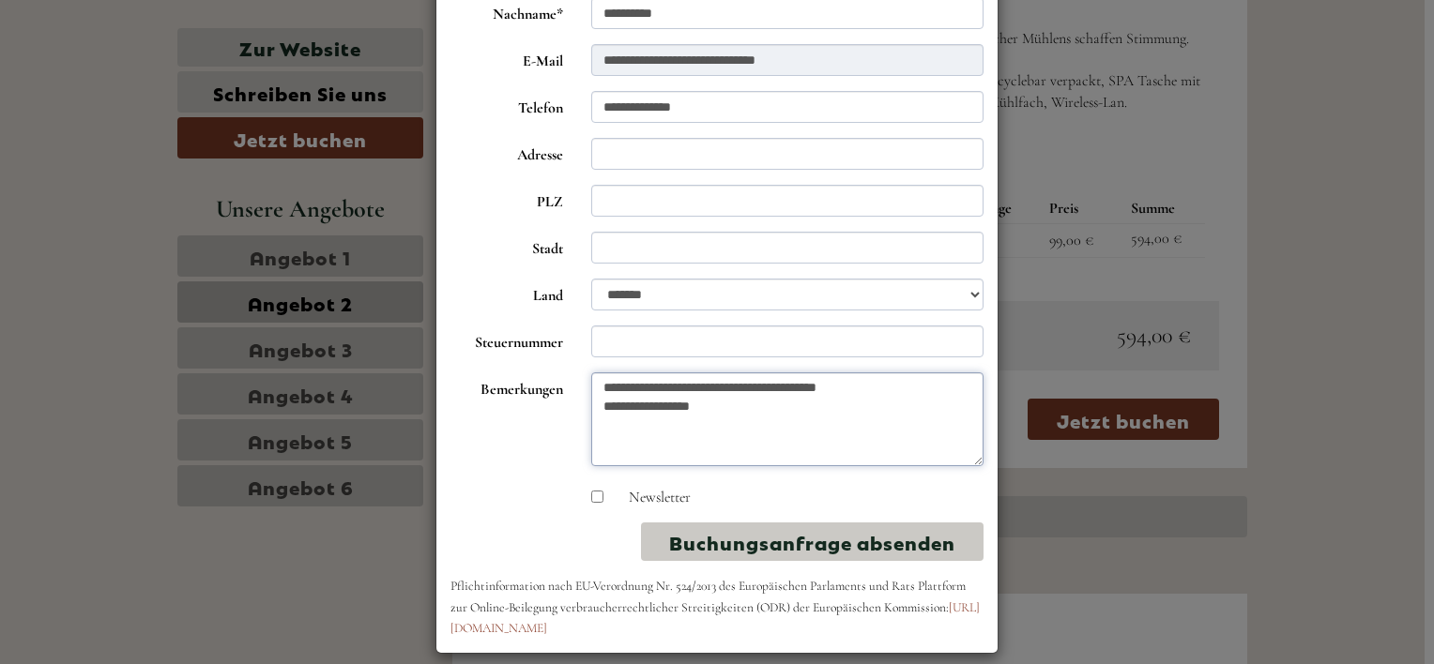
scroll to position [238, 0]
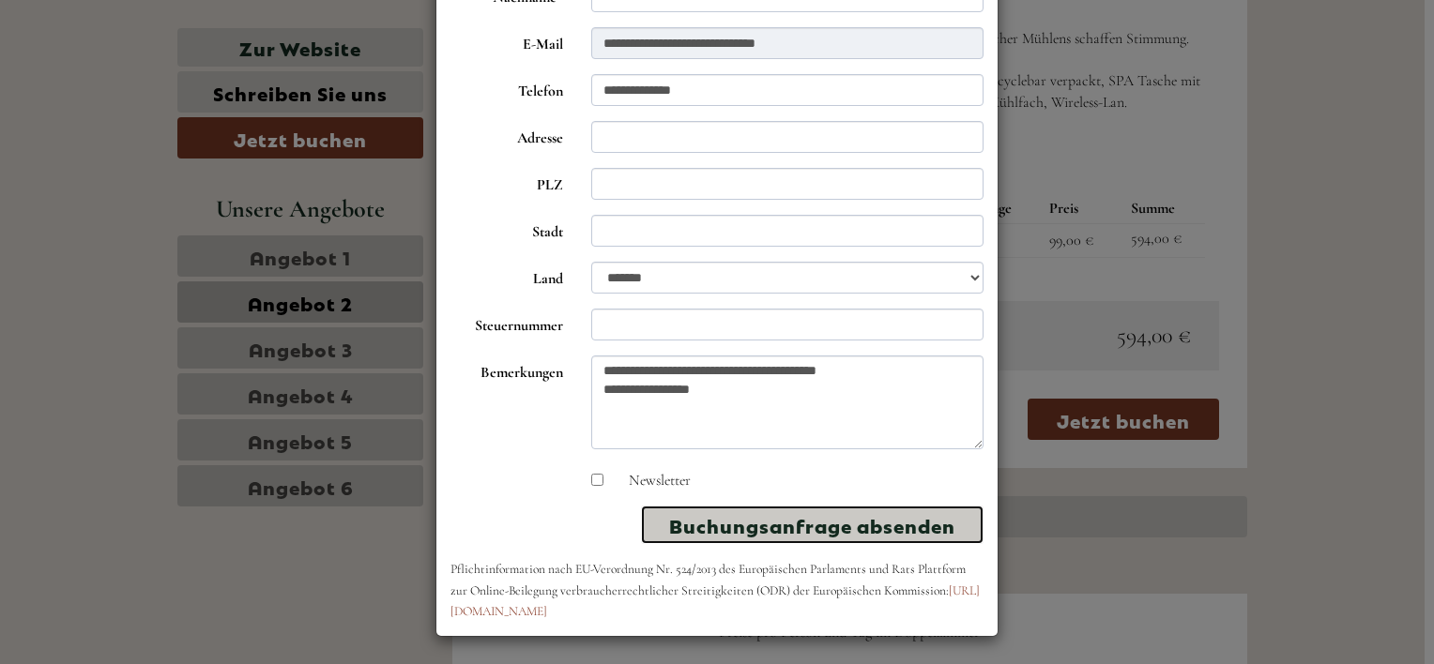
click at [786, 528] on button "Buchungsanfrage absenden" at bounding box center [812, 525] width 343 height 38
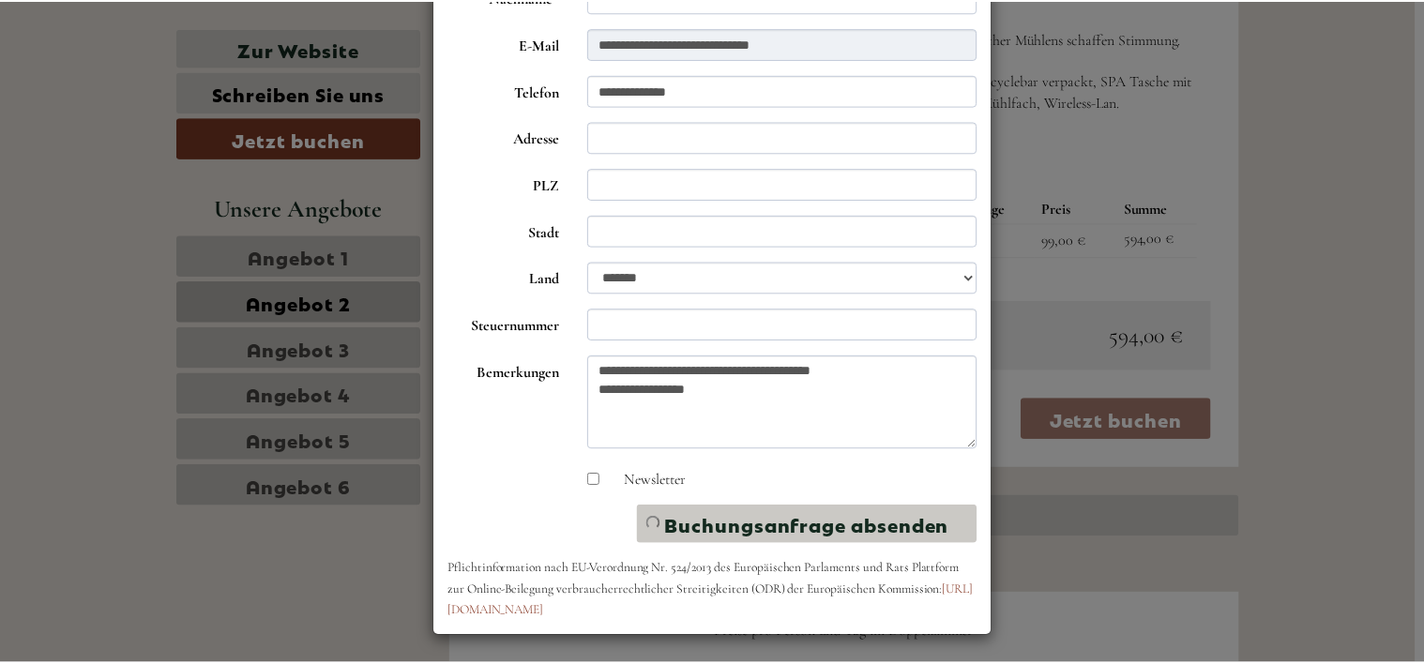
scroll to position [0, 0]
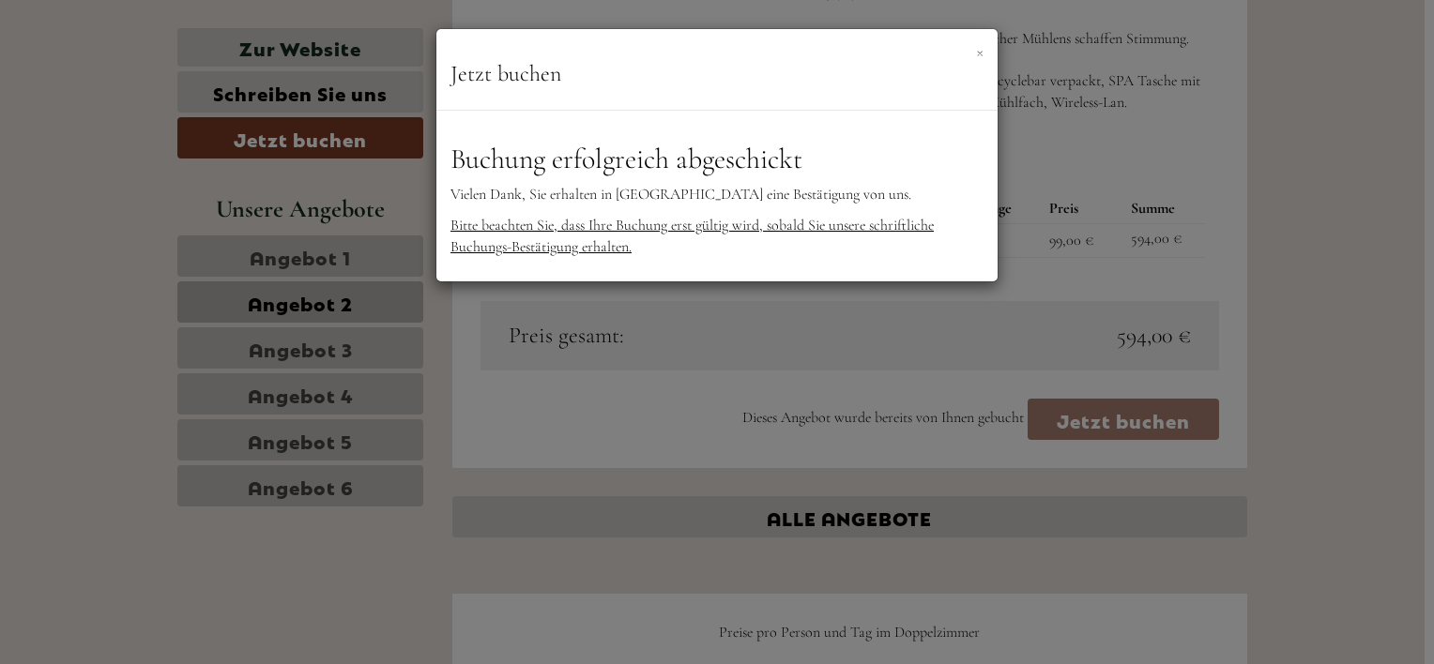
click at [980, 56] on button "×" at bounding box center [980, 51] width 8 height 20
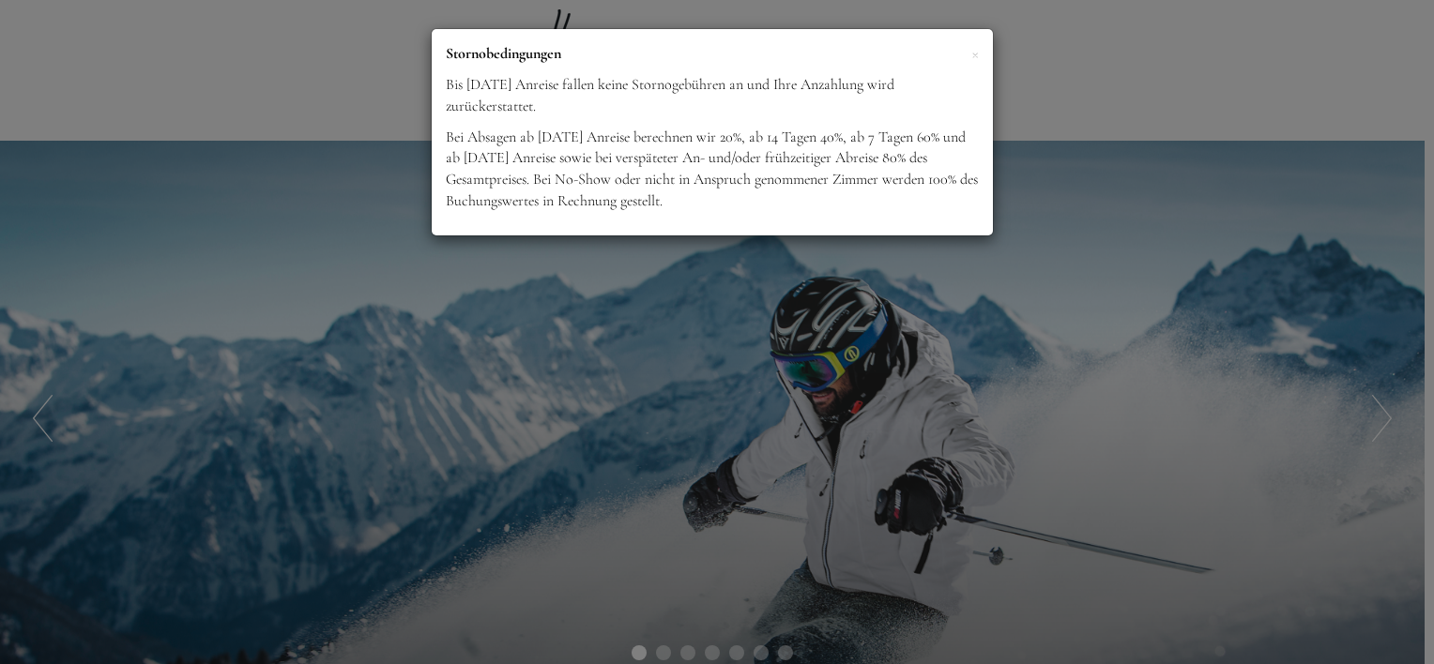
click at [946, 424] on div "× Stornobedingungen Bis [DATE] Anreise fallen keine Stornogebühren an und Ihre …" at bounding box center [717, 332] width 1434 height 664
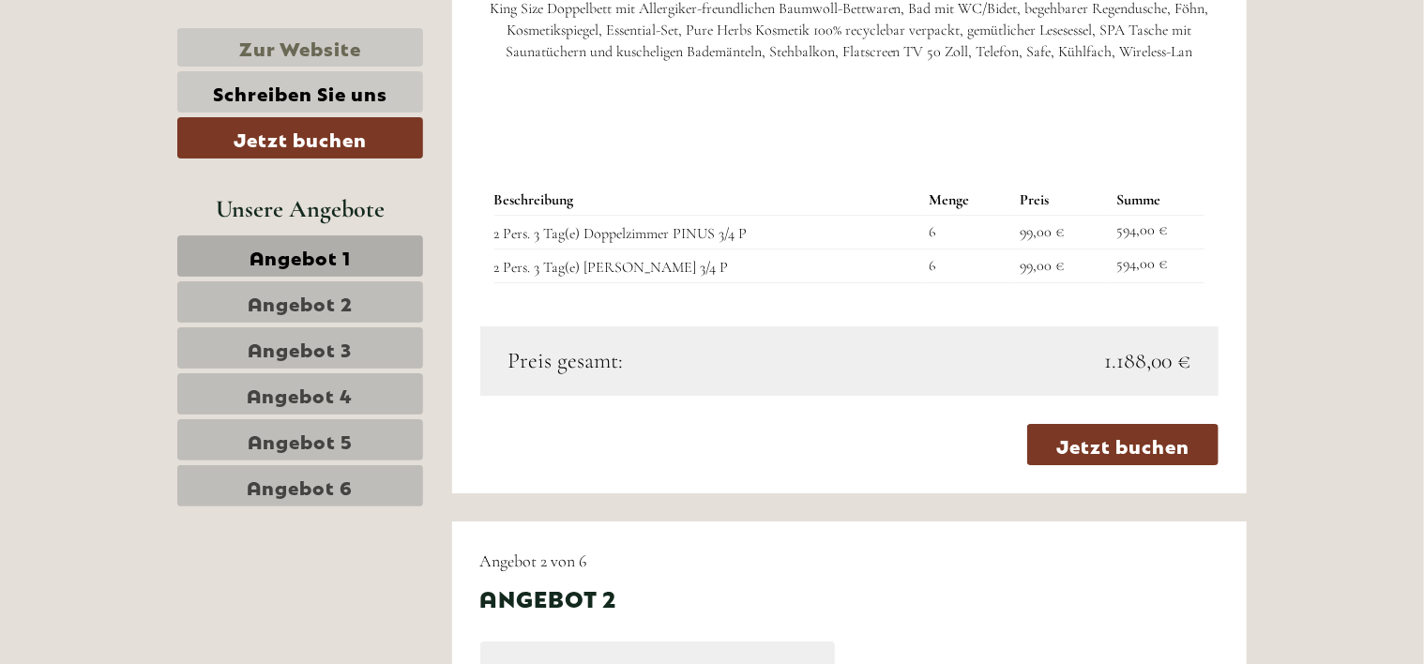
scroll to position [3097, 0]
